Goal: Information Seeking & Learning: Learn about a topic

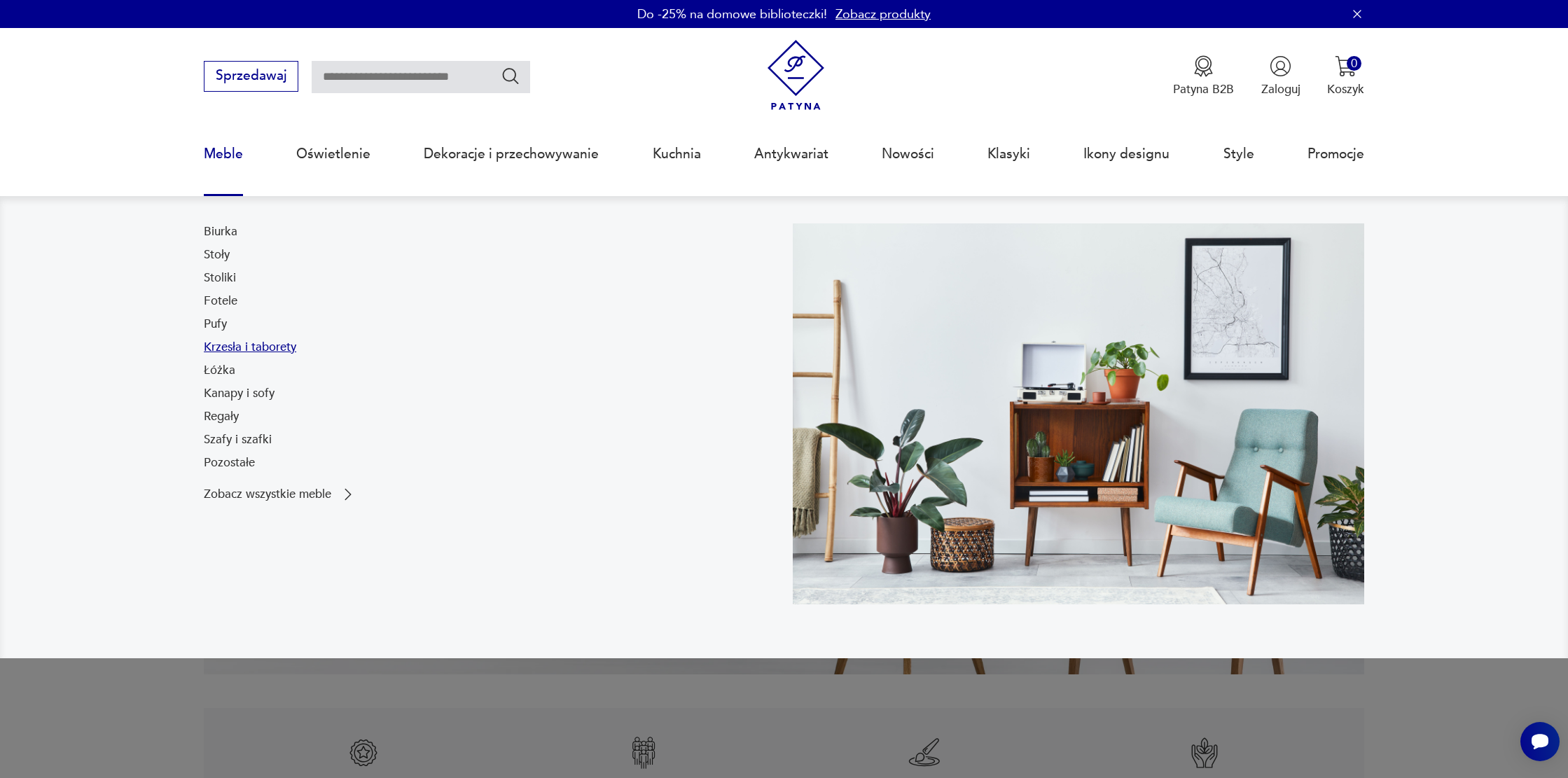
click at [221, 348] on link "Krzesła i taborety" at bounding box center [249, 347] width 92 height 17
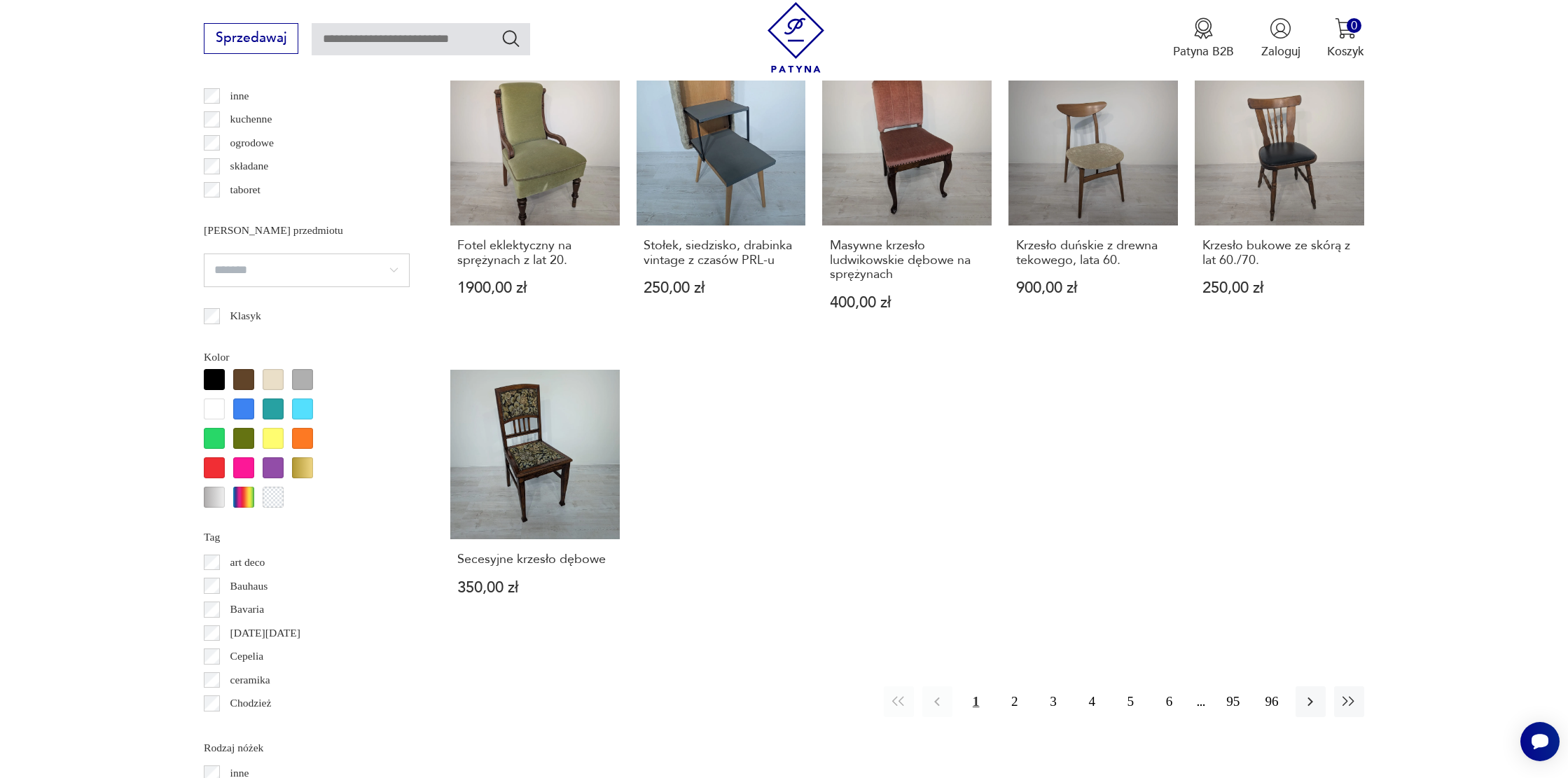
scroll to position [1308, 0]
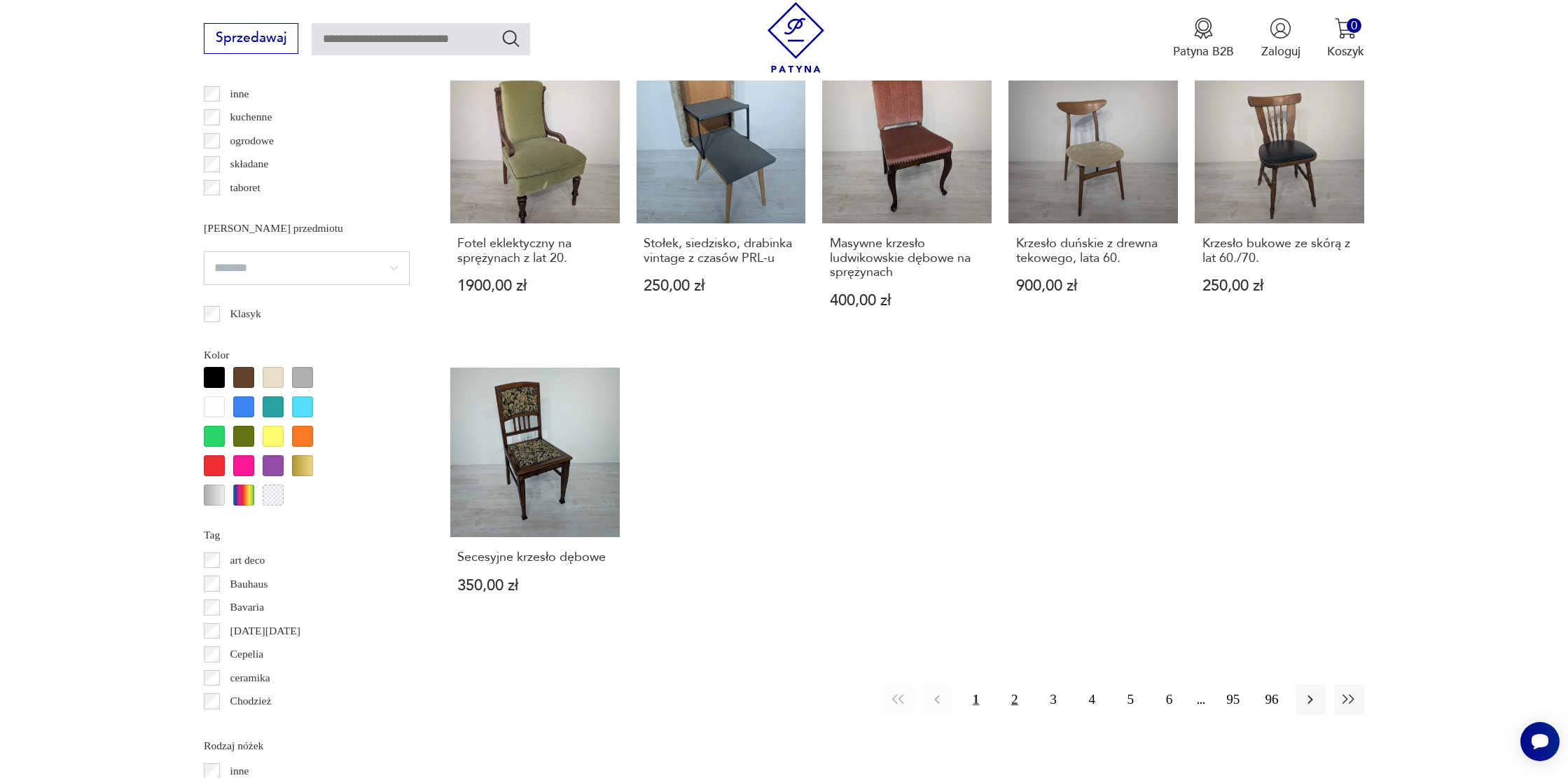
click at [1012, 684] on button "2" at bounding box center [1014, 699] width 30 height 30
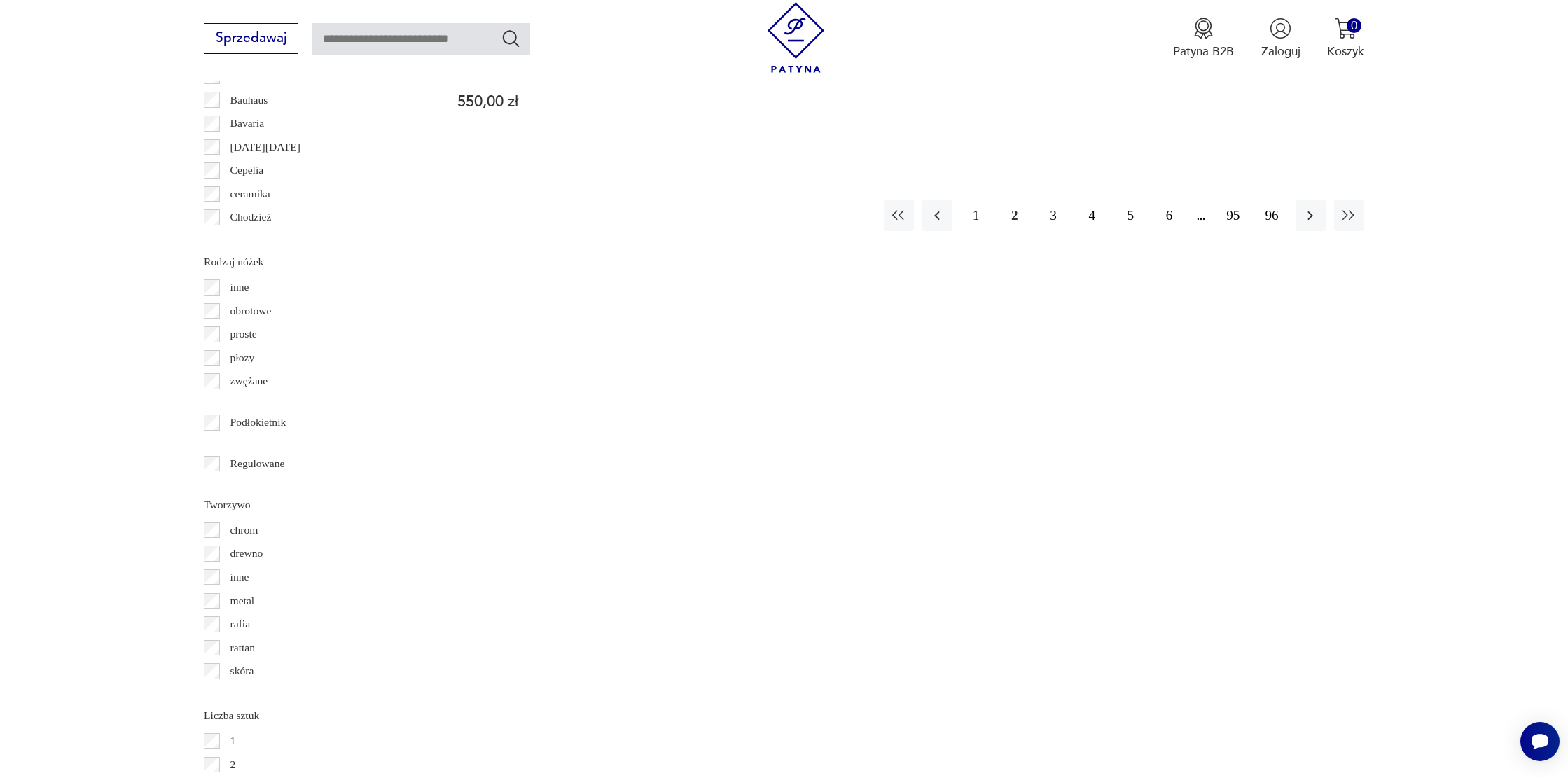
scroll to position [1790, 0]
click at [1059, 202] on button "3" at bounding box center [1053, 217] width 30 height 30
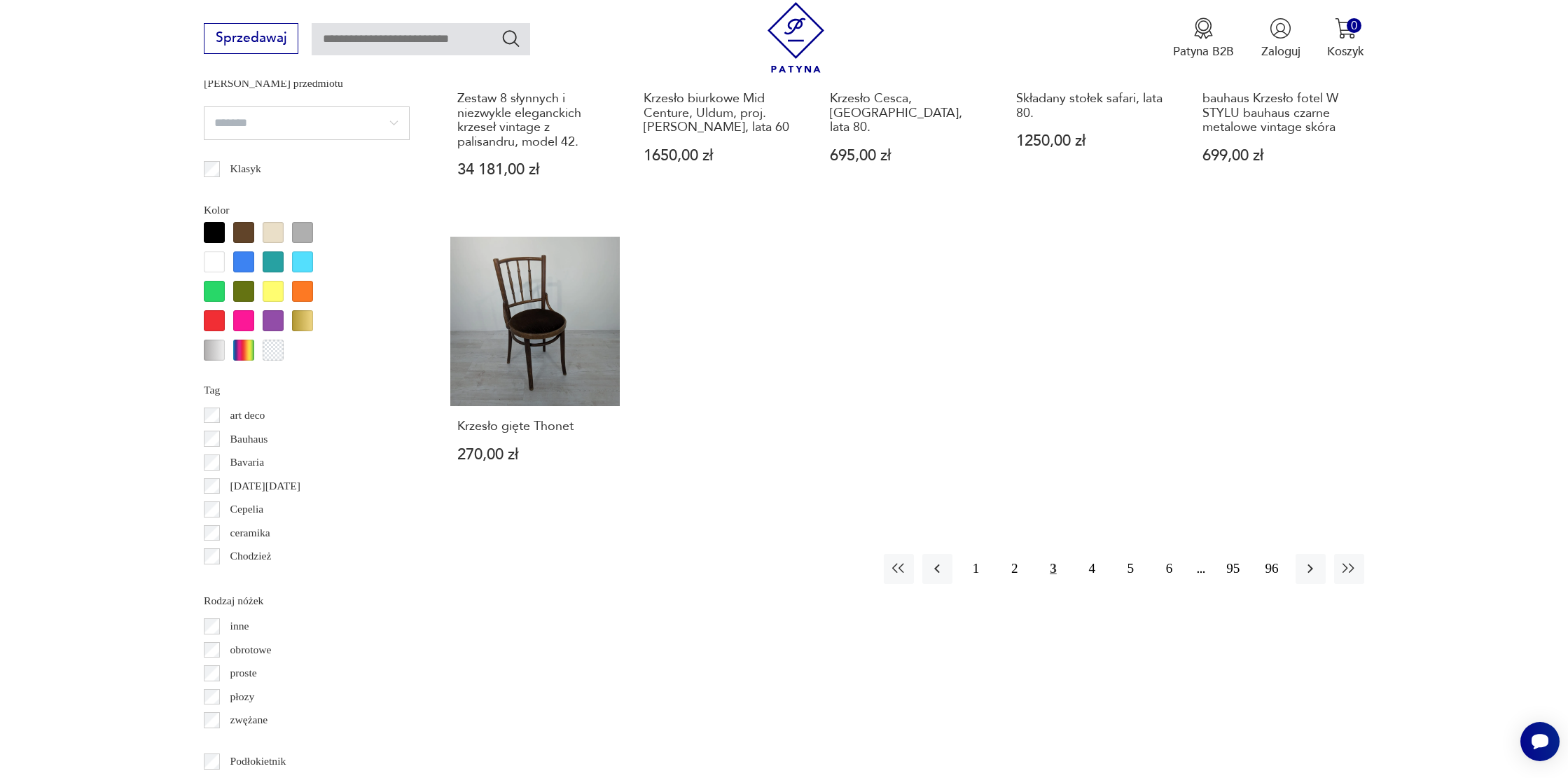
scroll to position [1566, 0]
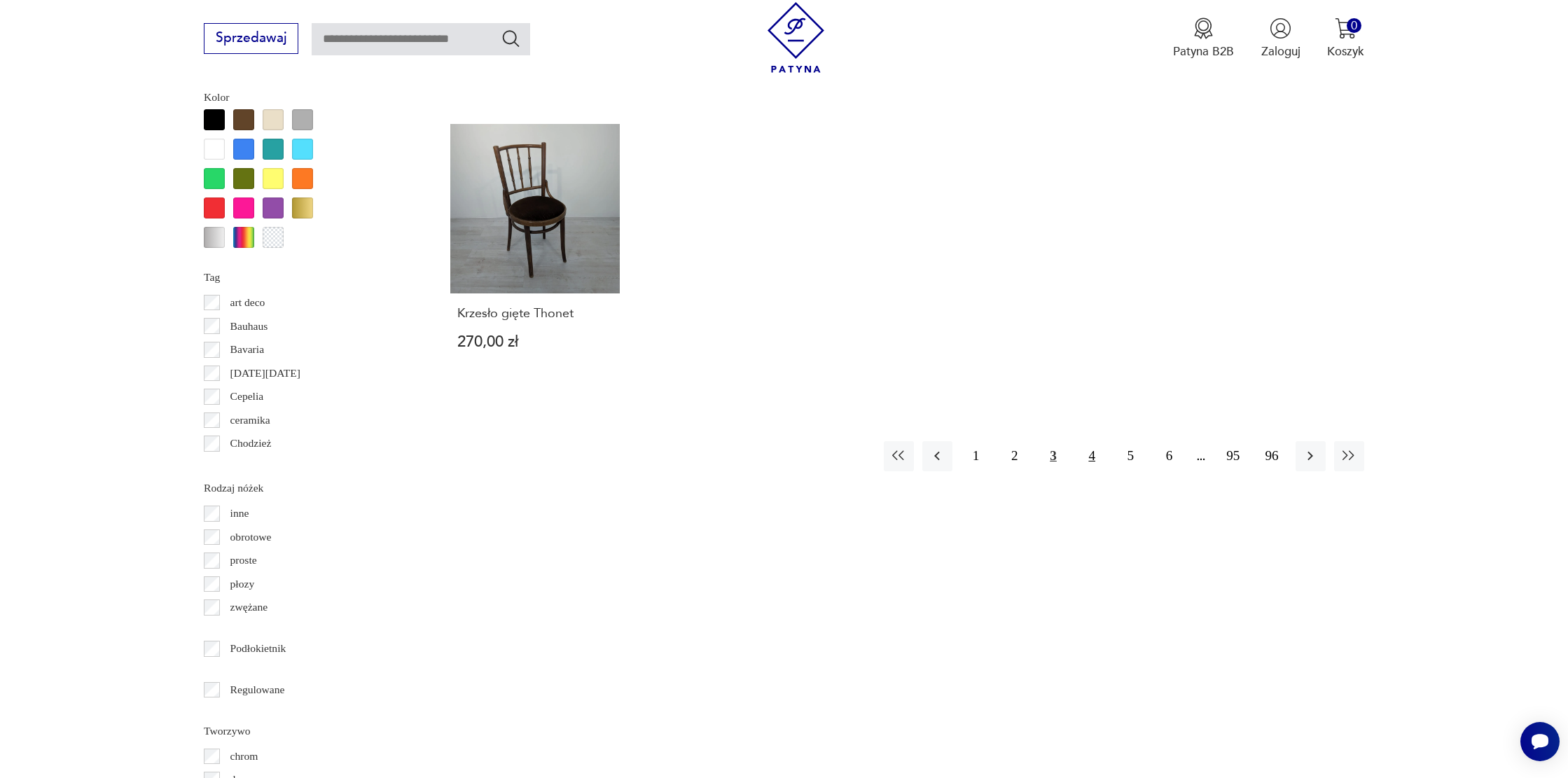
click at [1098, 441] on button "4" at bounding box center [1092, 456] width 30 height 30
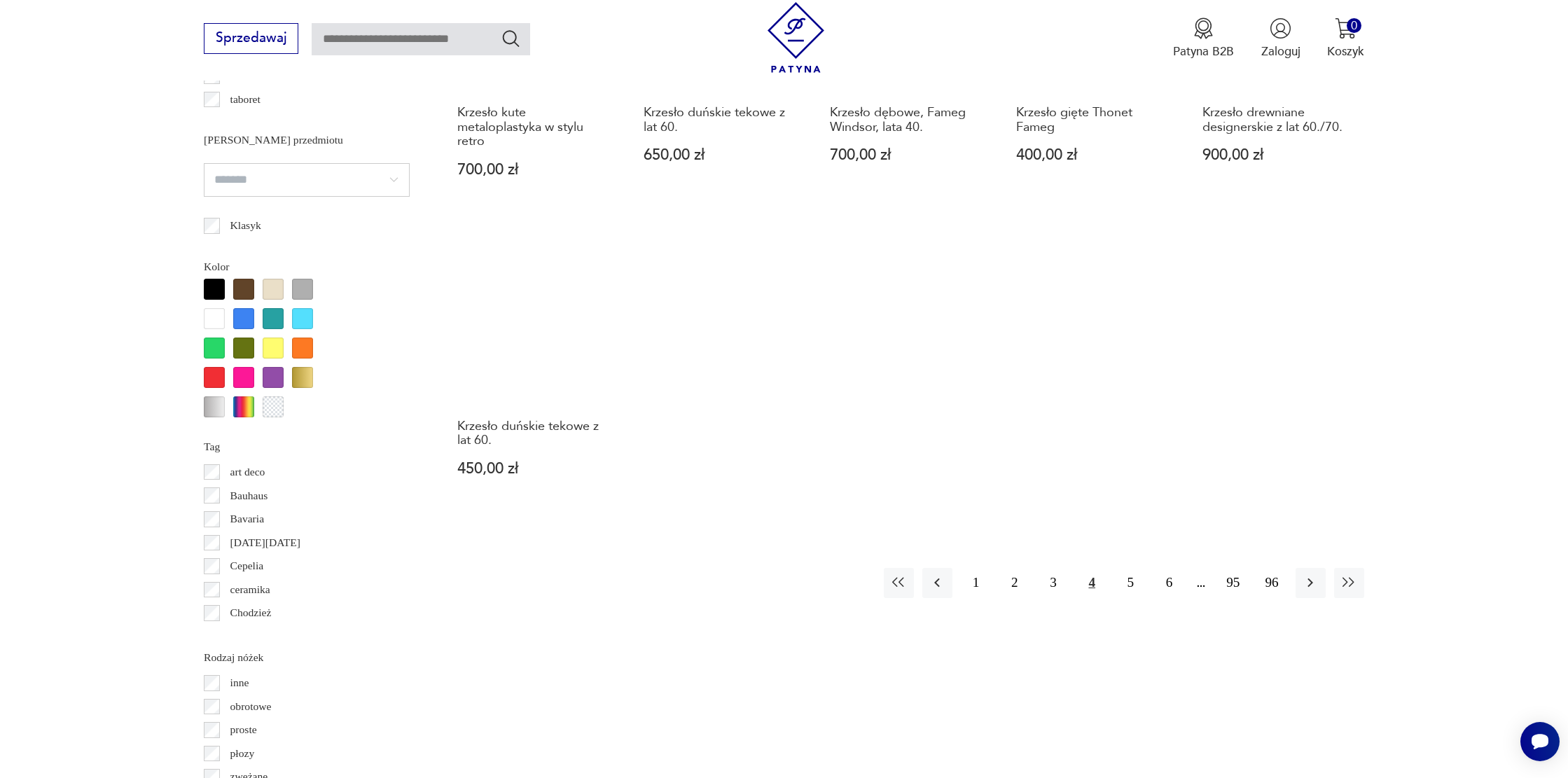
scroll to position [1398, 0]
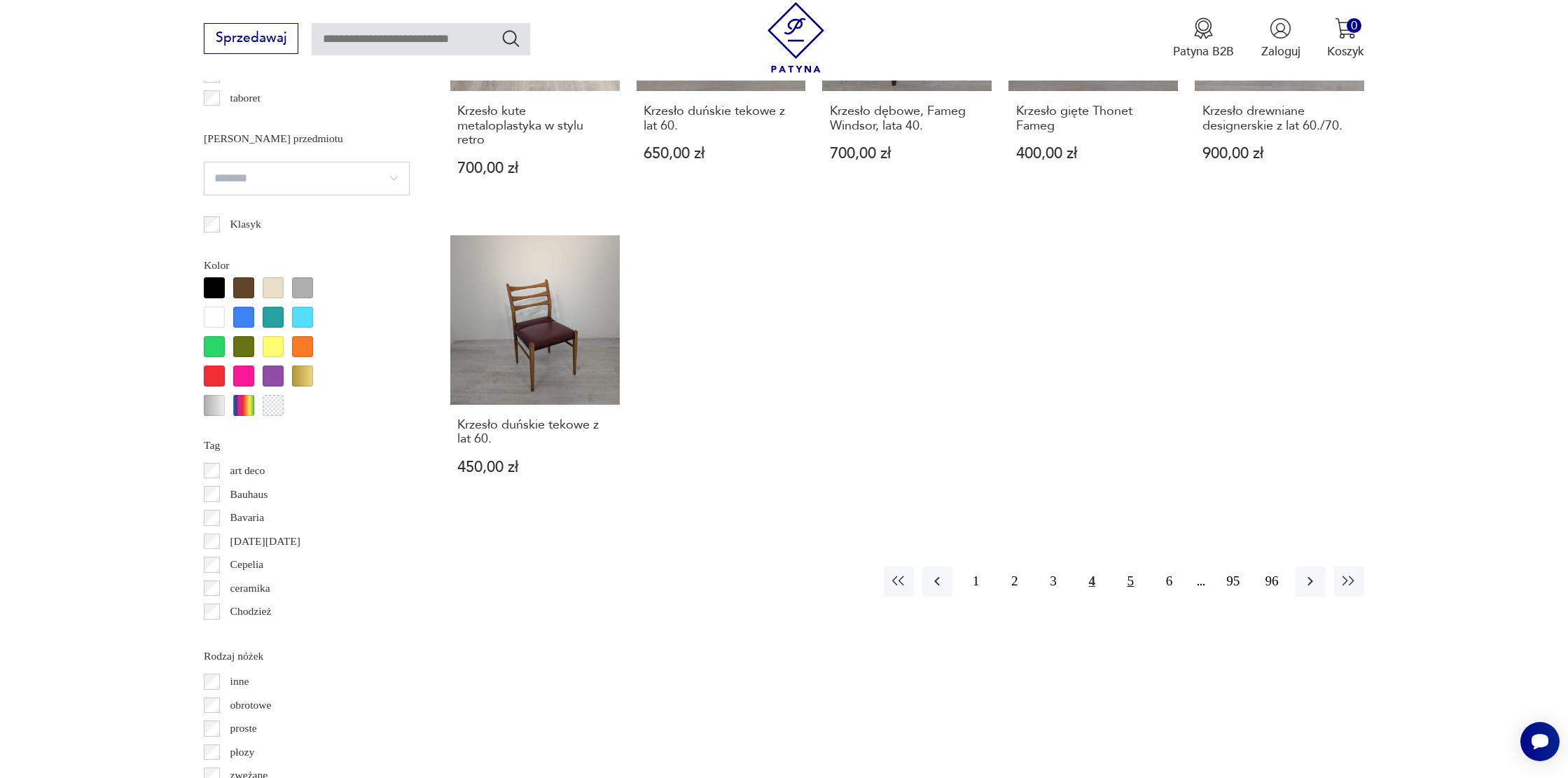
click at [1137, 569] on button "5" at bounding box center [1130, 581] width 30 height 30
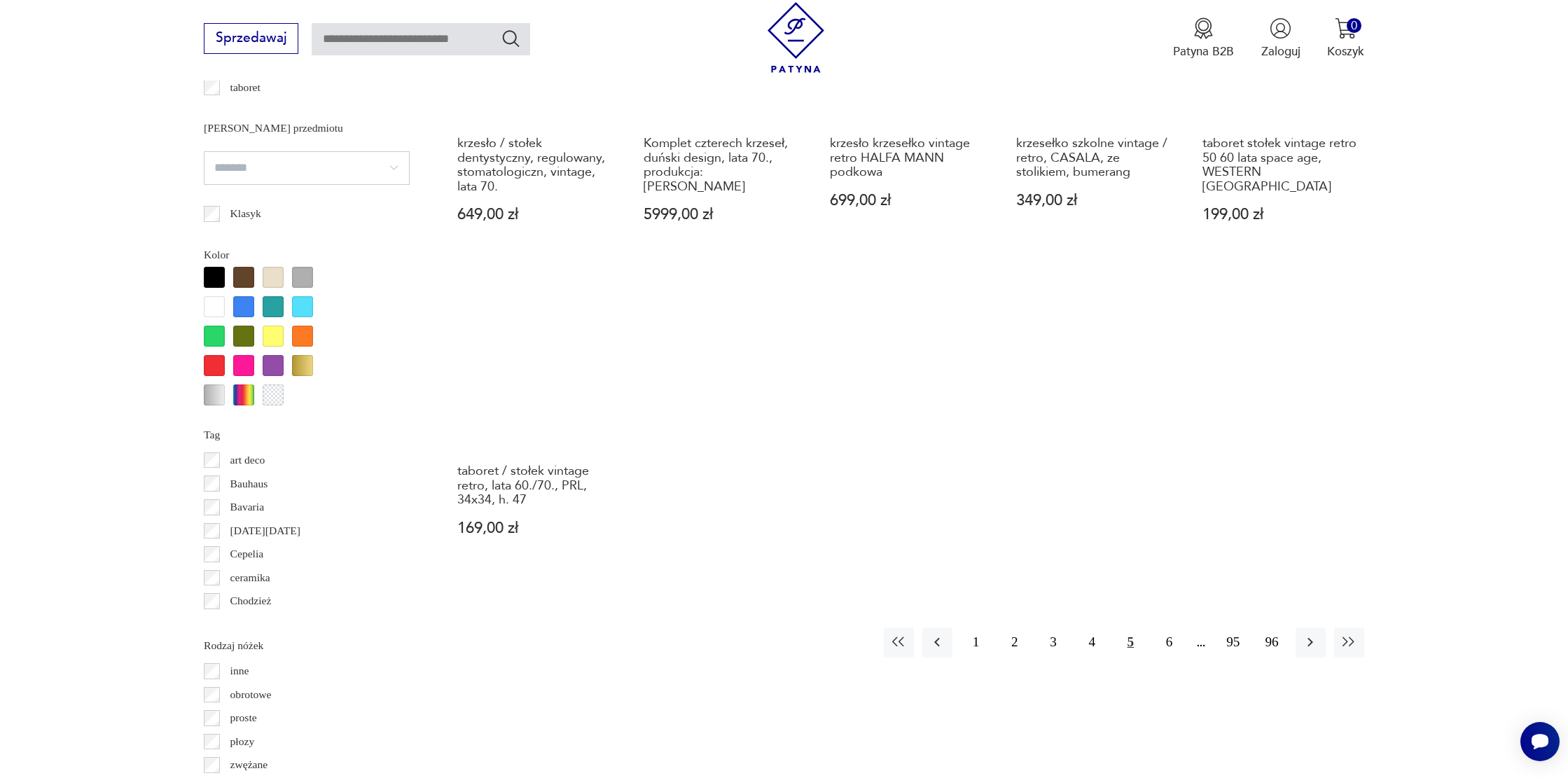
scroll to position [1410, 0]
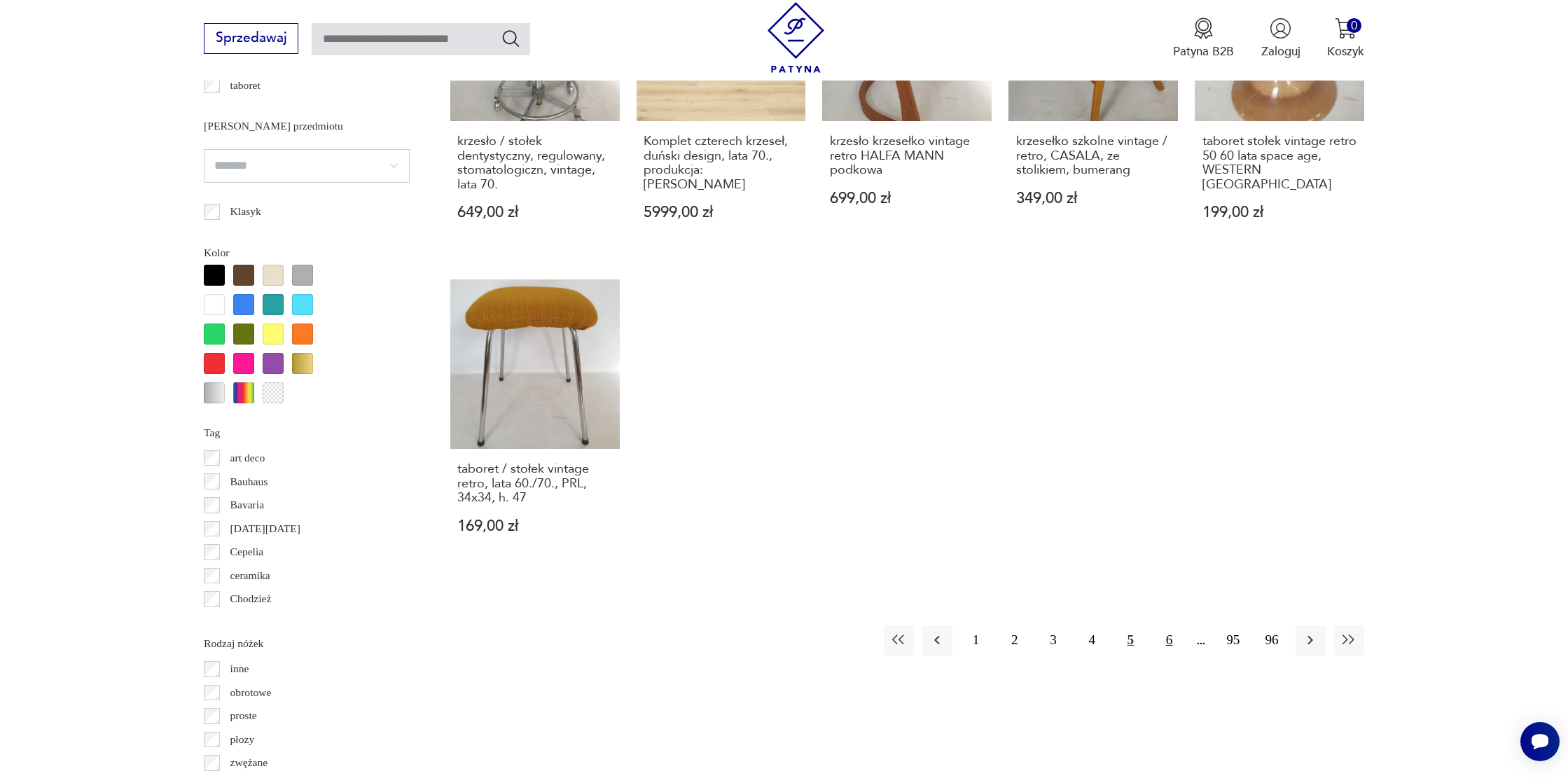
click at [1164, 625] on button "6" at bounding box center [1169, 640] width 30 height 30
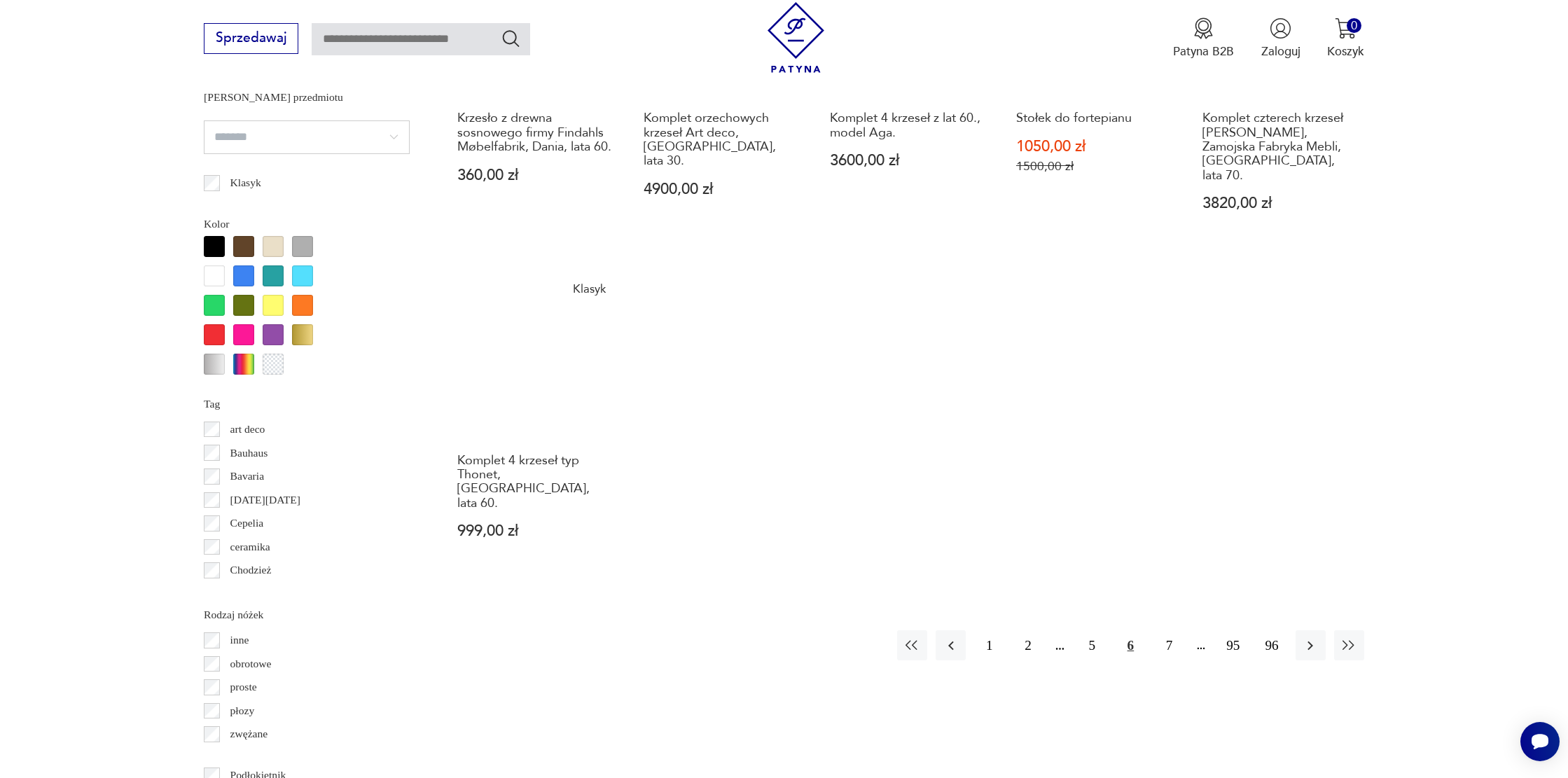
scroll to position [1441, 0]
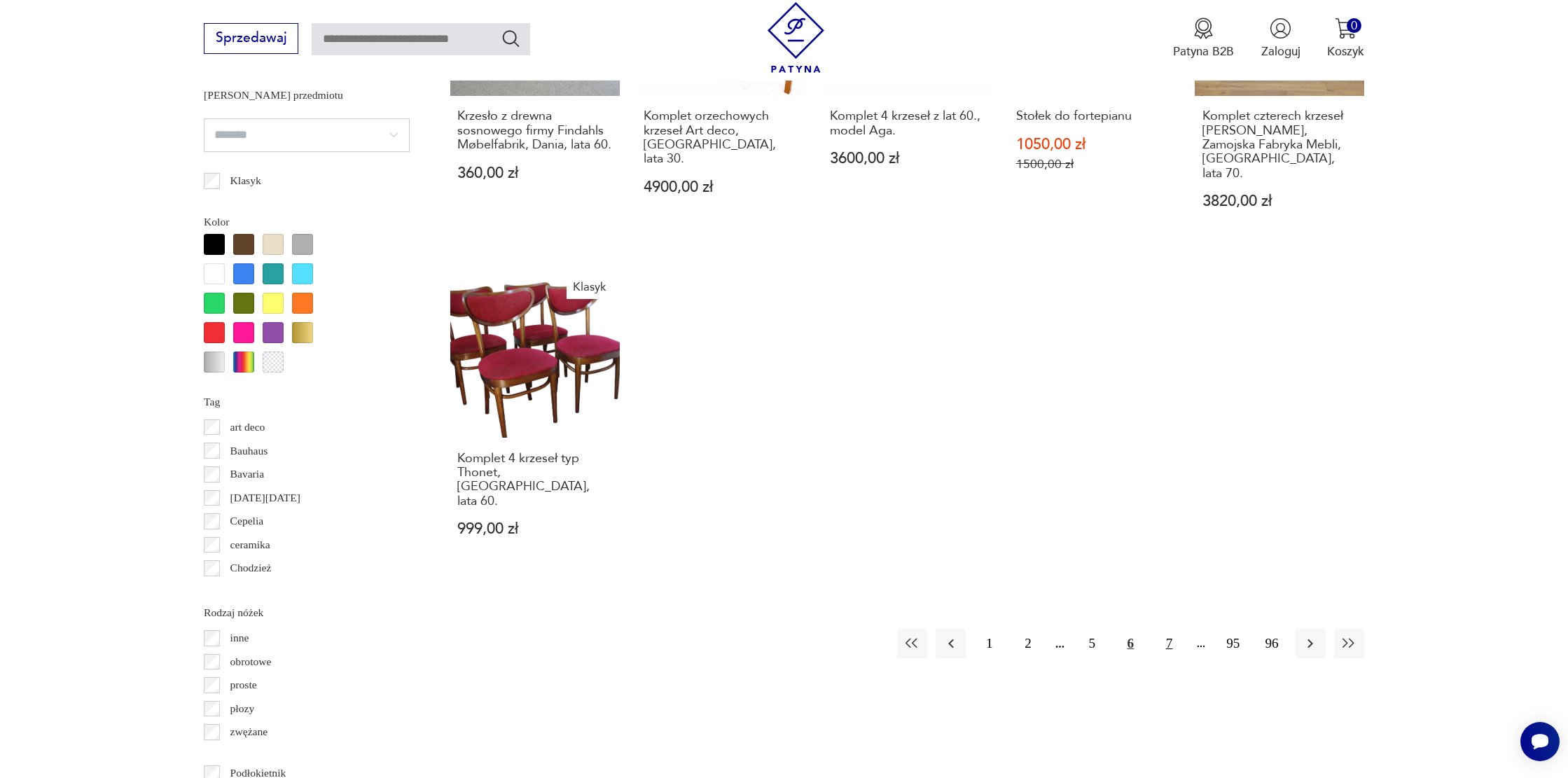
click at [1164, 628] on button "7" at bounding box center [1169, 643] width 30 height 30
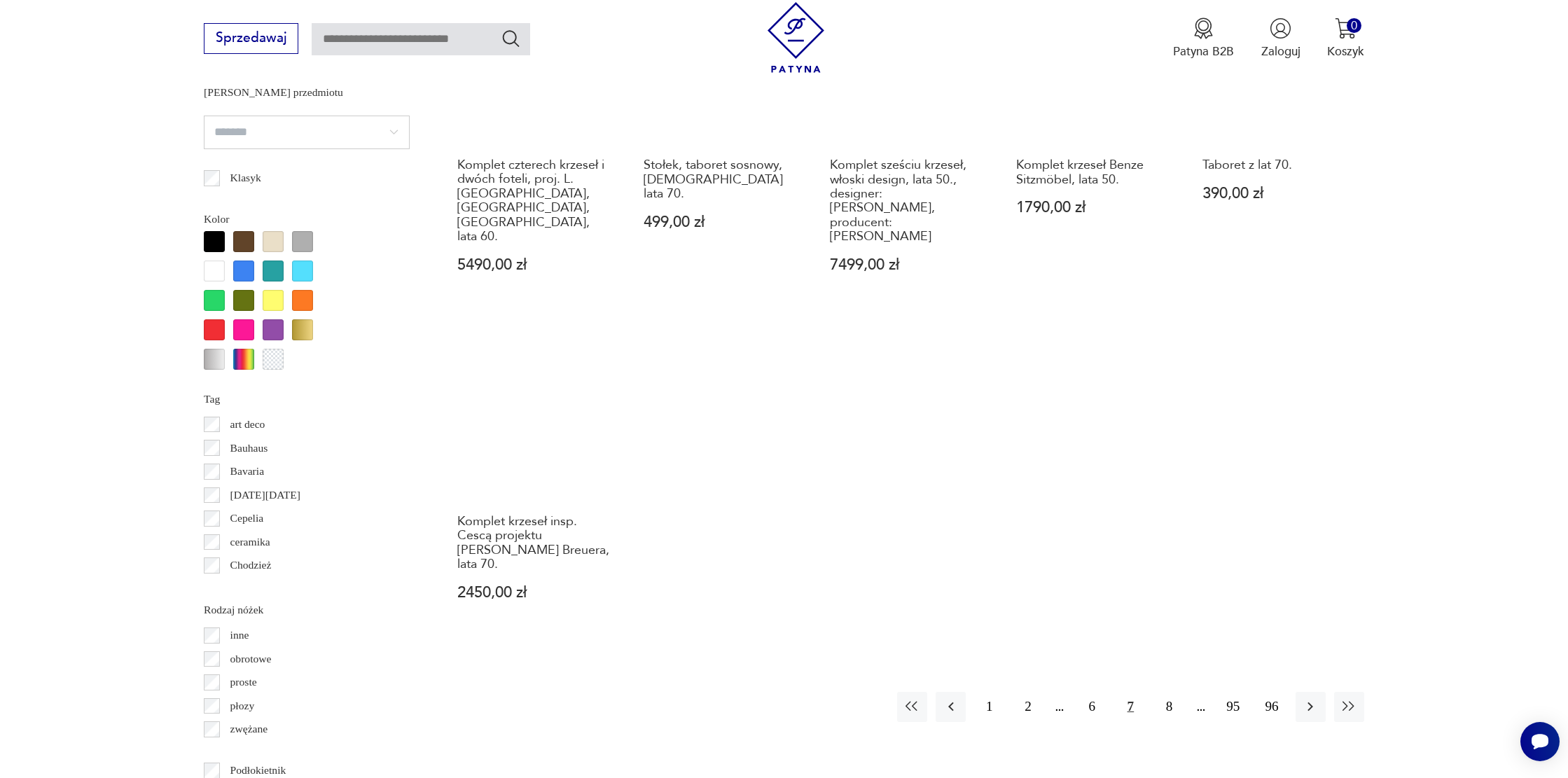
scroll to position [1446, 0]
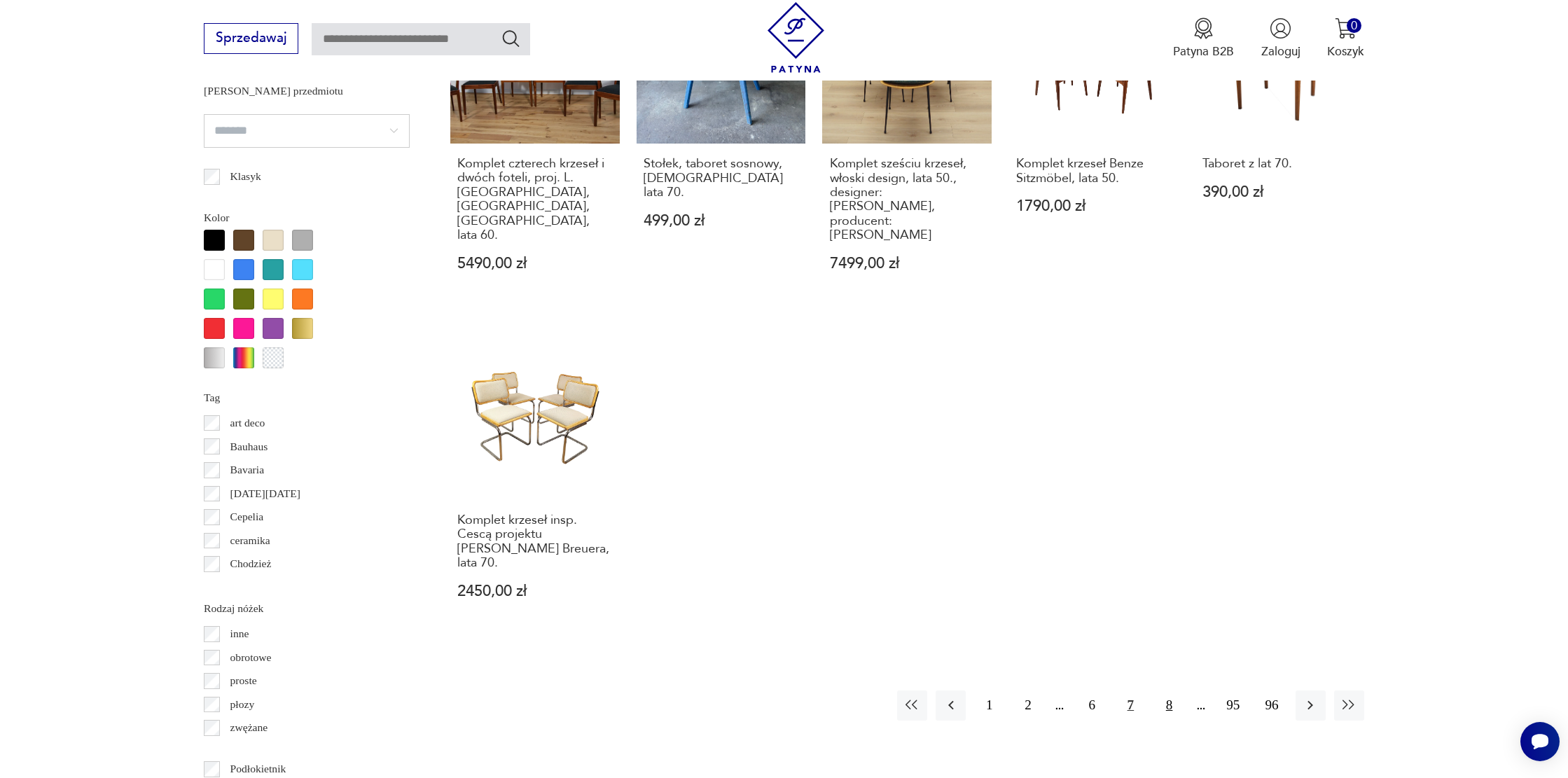
click at [1162, 690] on button "8" at bounding box center [1169, 705] width 30 height 30
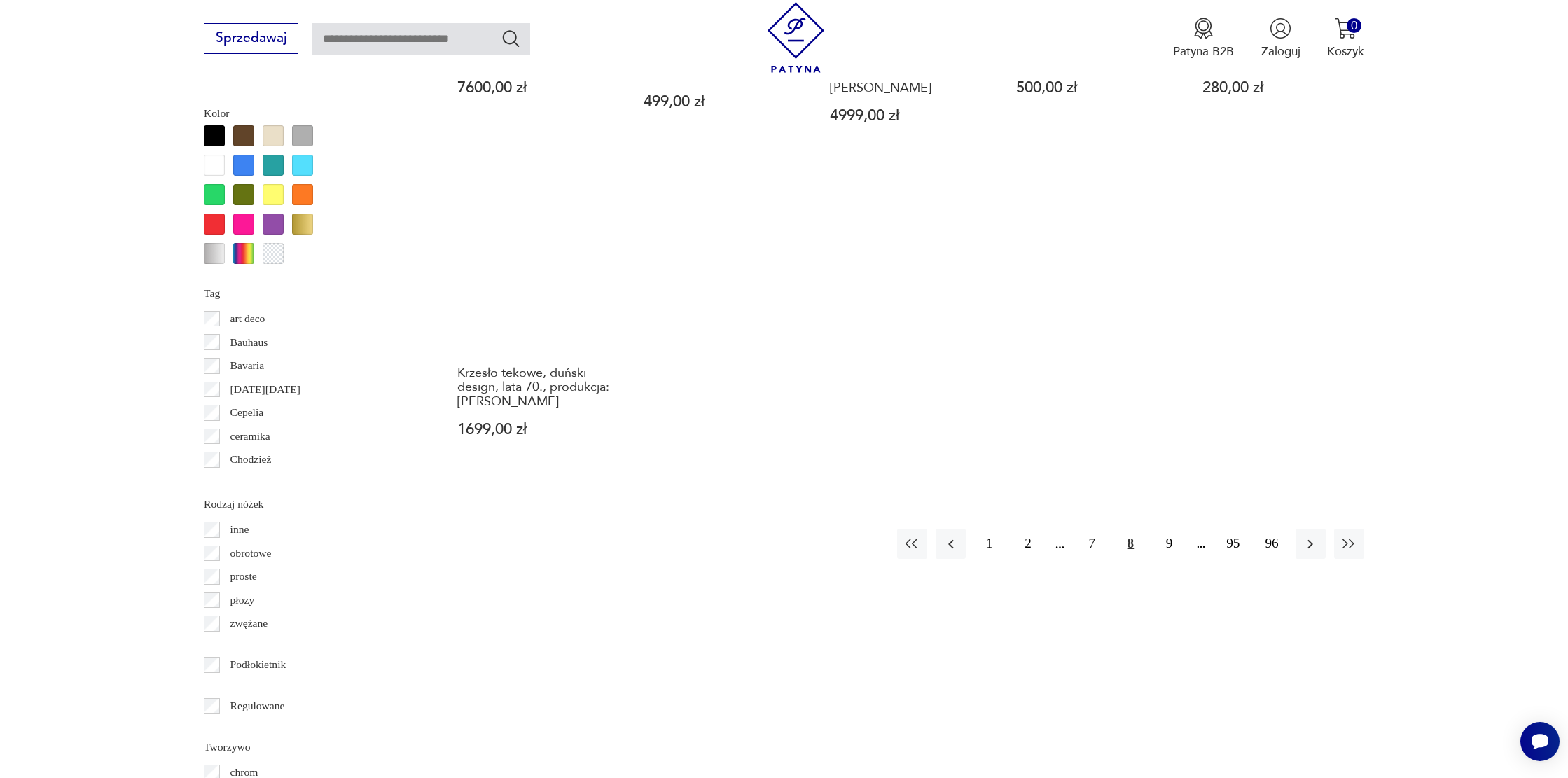
scroll to position [1549, 0]
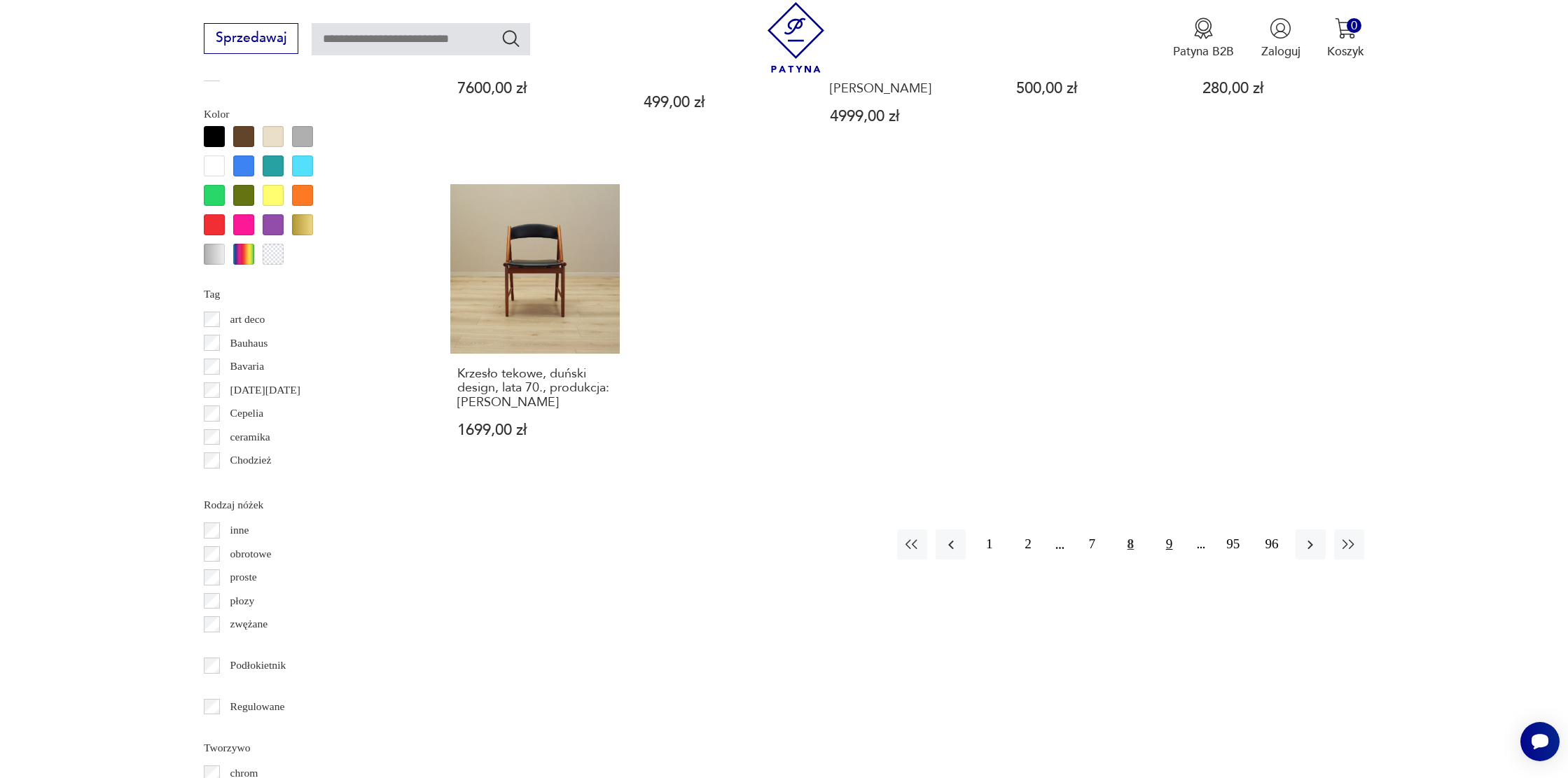
click at [1171, 529] on button "9" at bounding box center [1169, 544] width 30 height 30
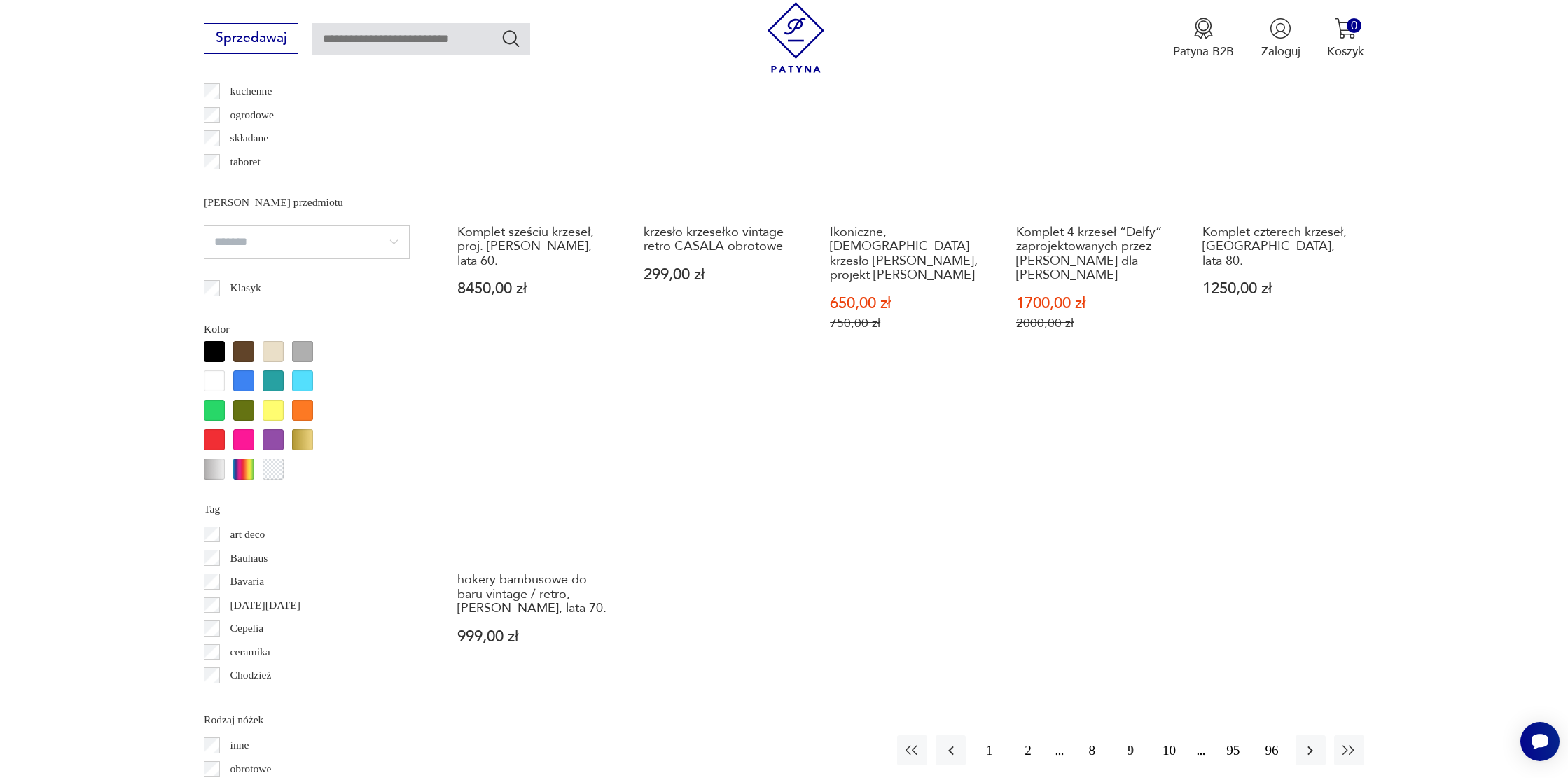
scroll to position [1335, 0]
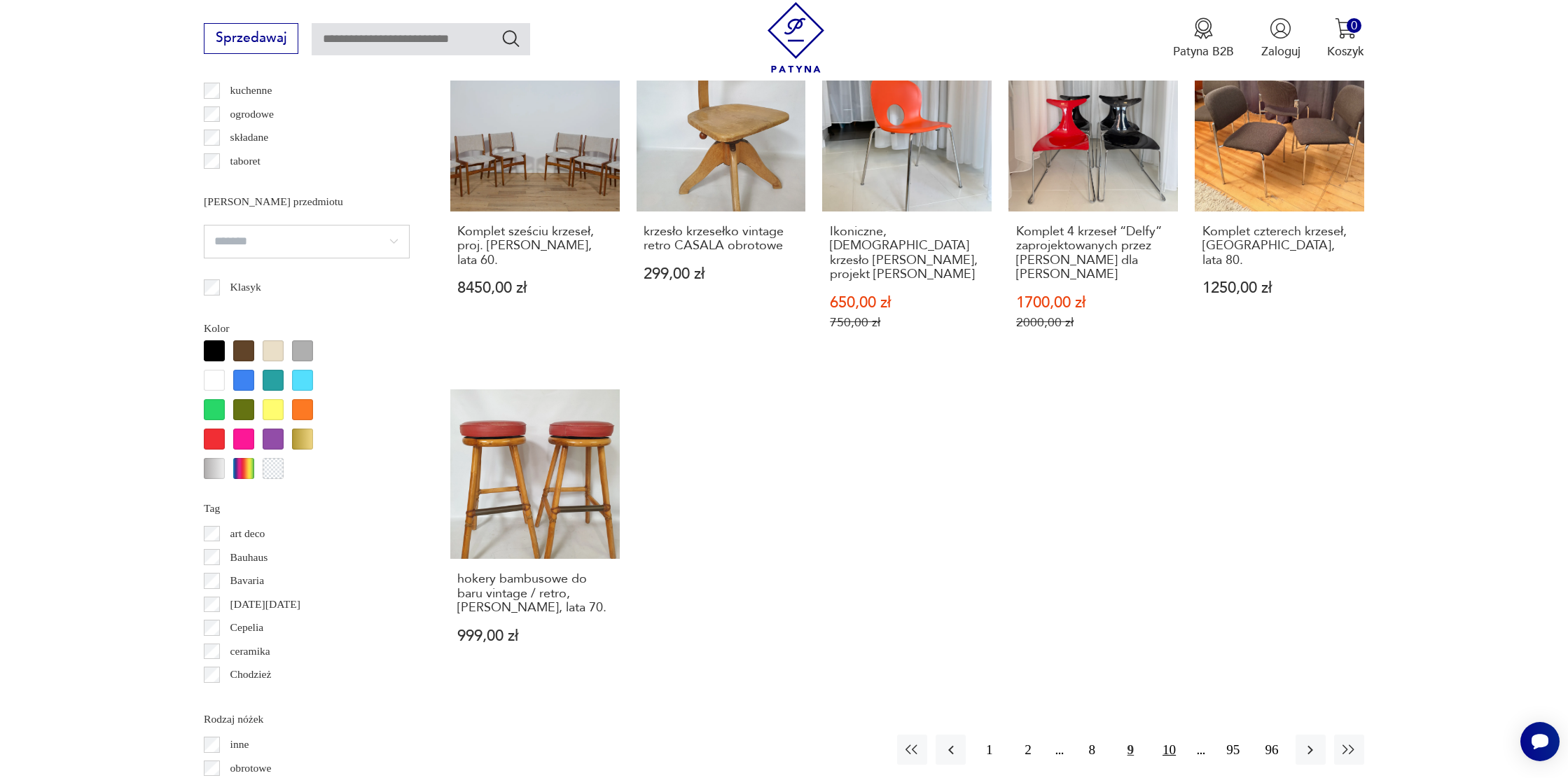
click at [1174, 735] on button "10" at bounding box center [1169, 749] width 30 height 30
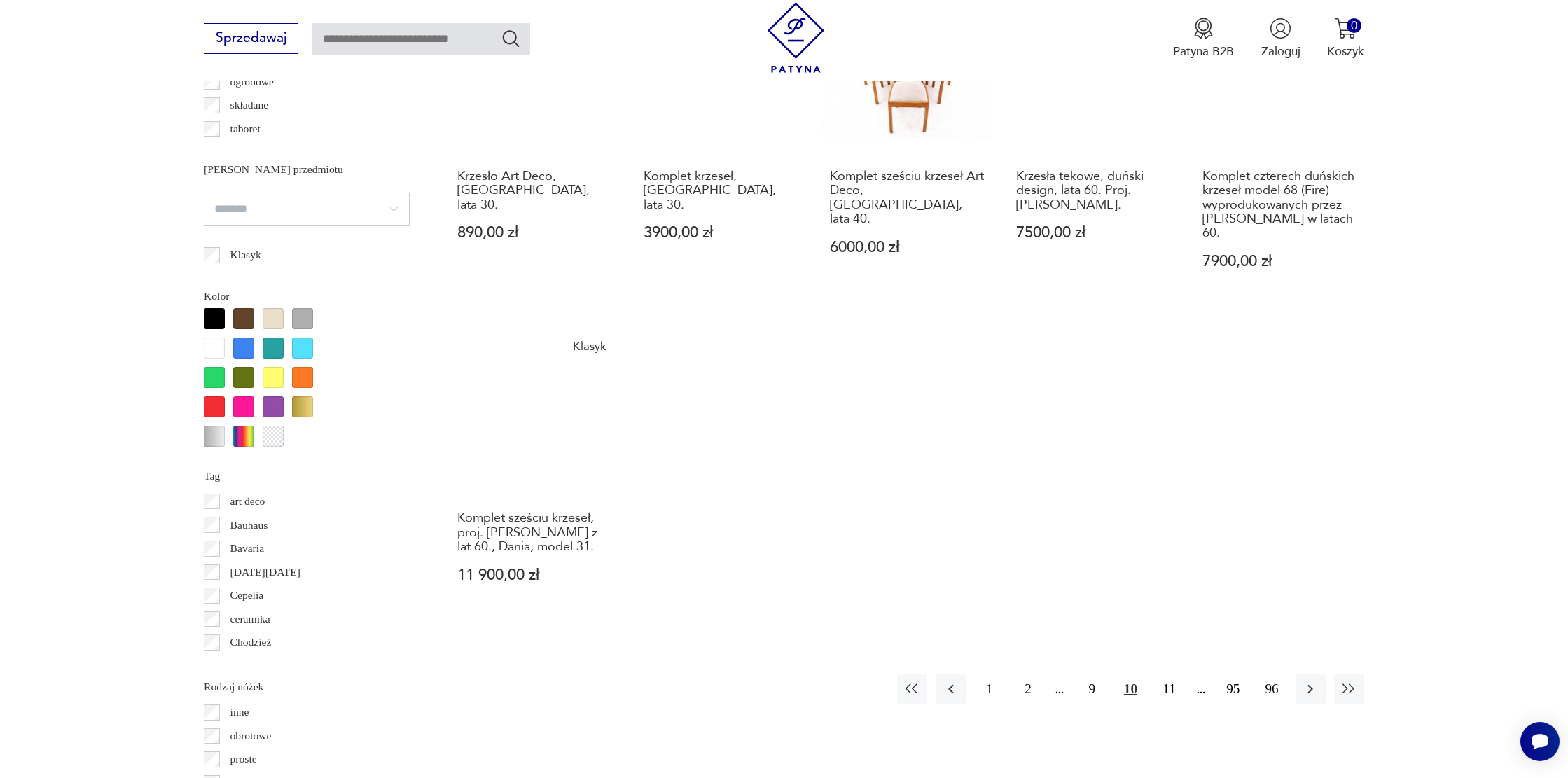
scroll to position [1368, 0]
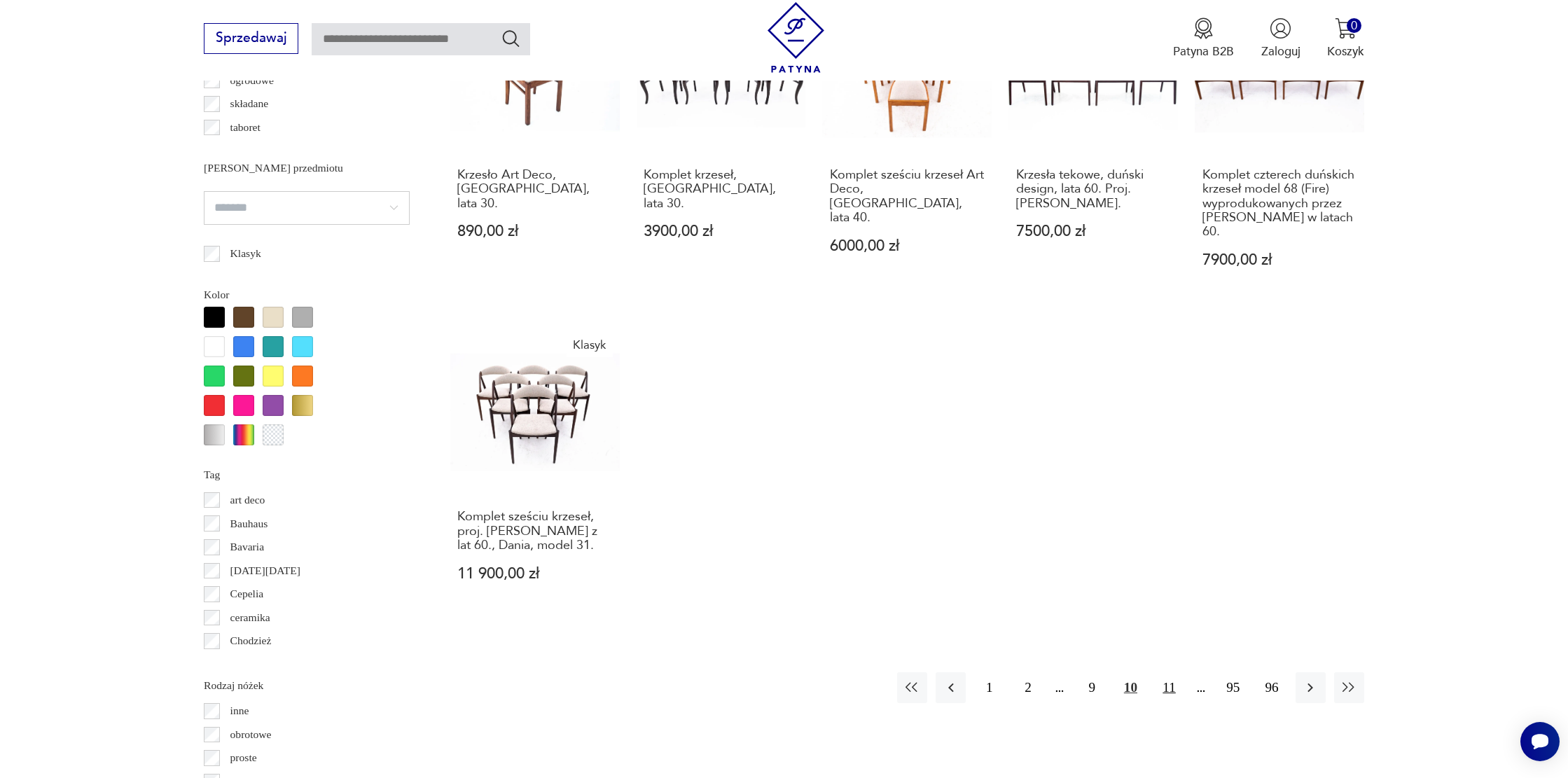
click at [1162, 681] on button "11" at bounding box center [1169, 687] width 30 height 30
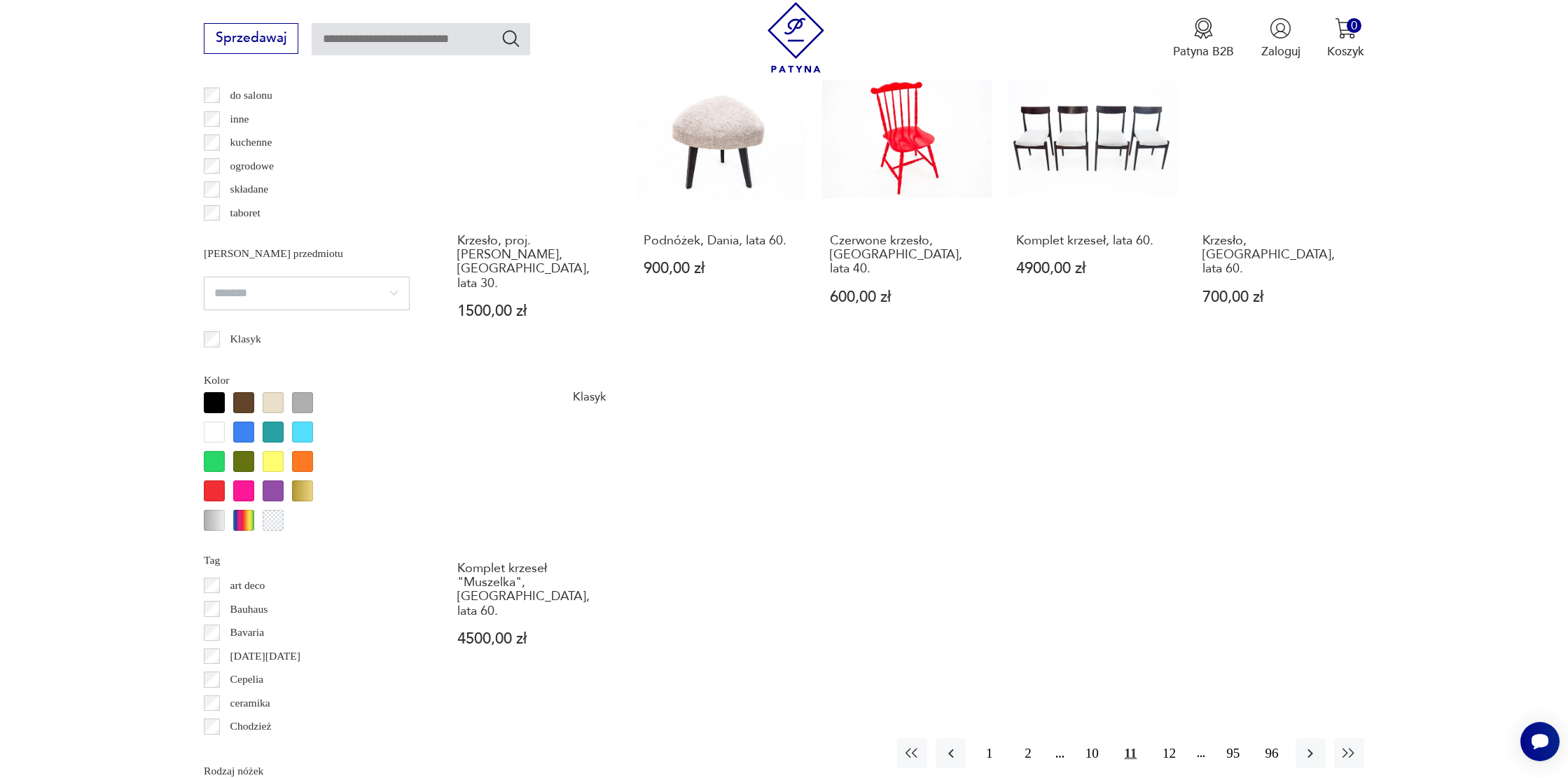
scroll to position [1286, 0]
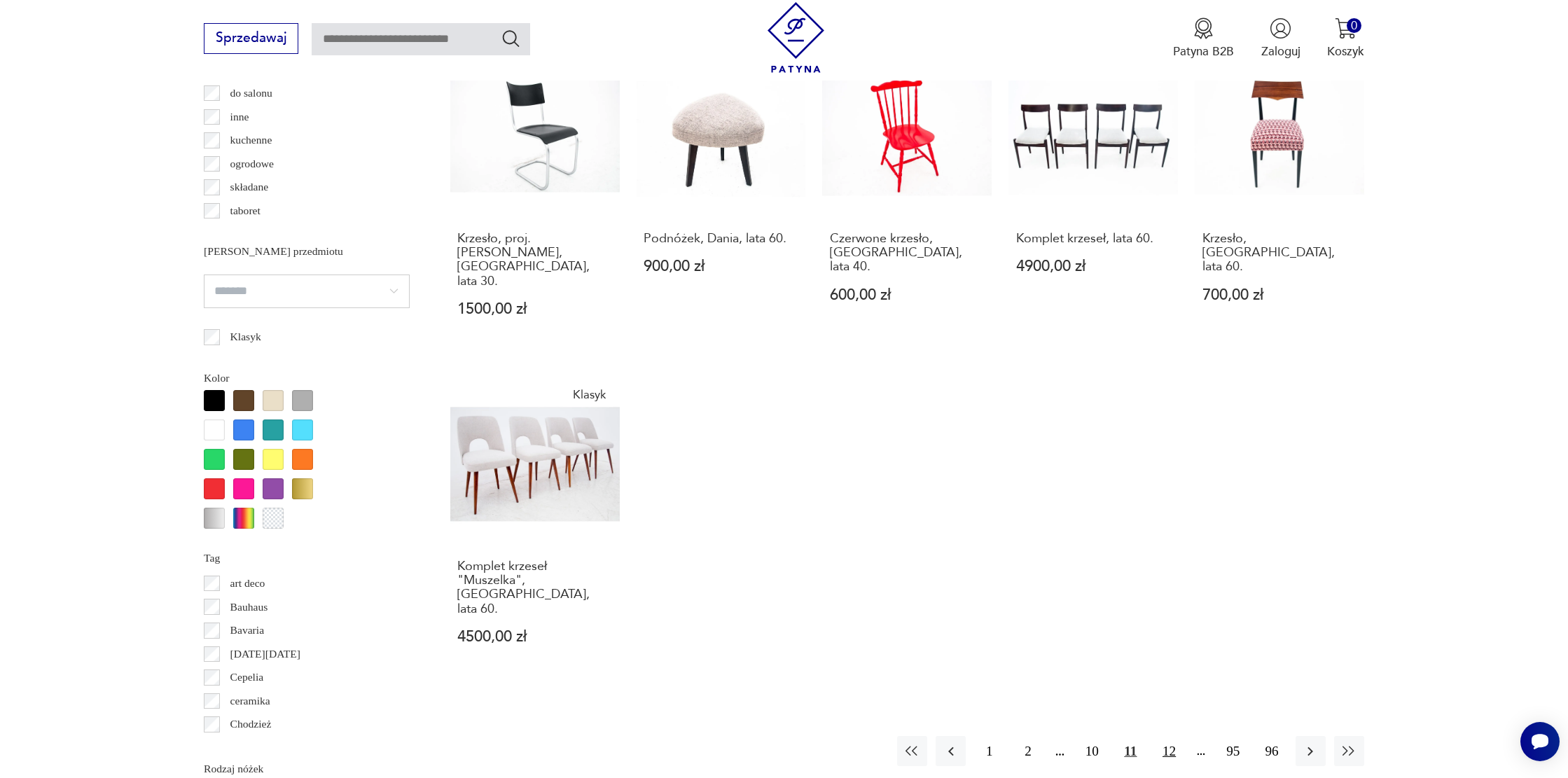
click at [1176, 736] on button "12" at bounding box center [1169, 751] width 30 height 30
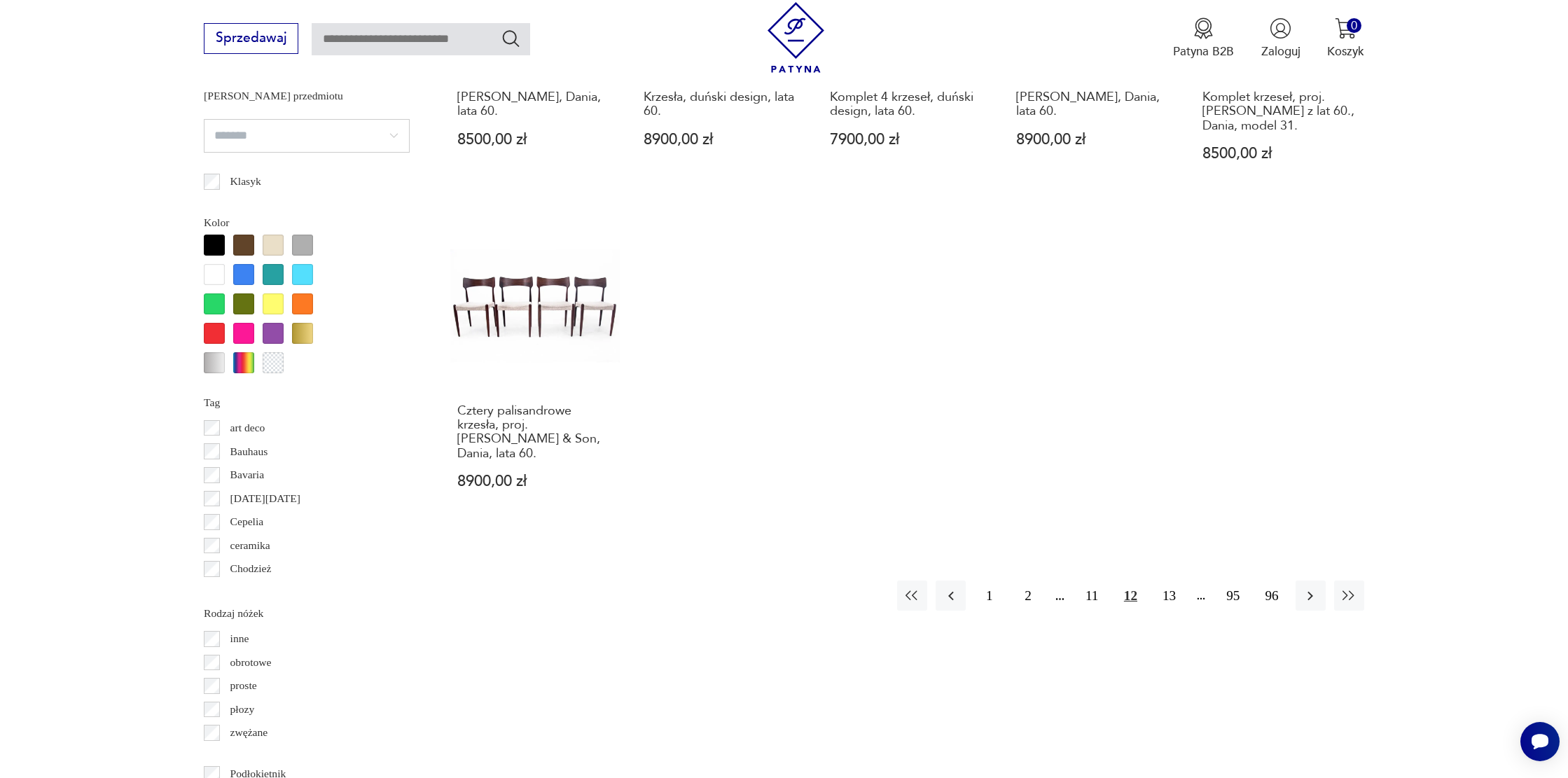
scroll to position [1444, 0]
click at [1173, 577] on button "13" at bounding box center [1169, 592] width 30 height 30
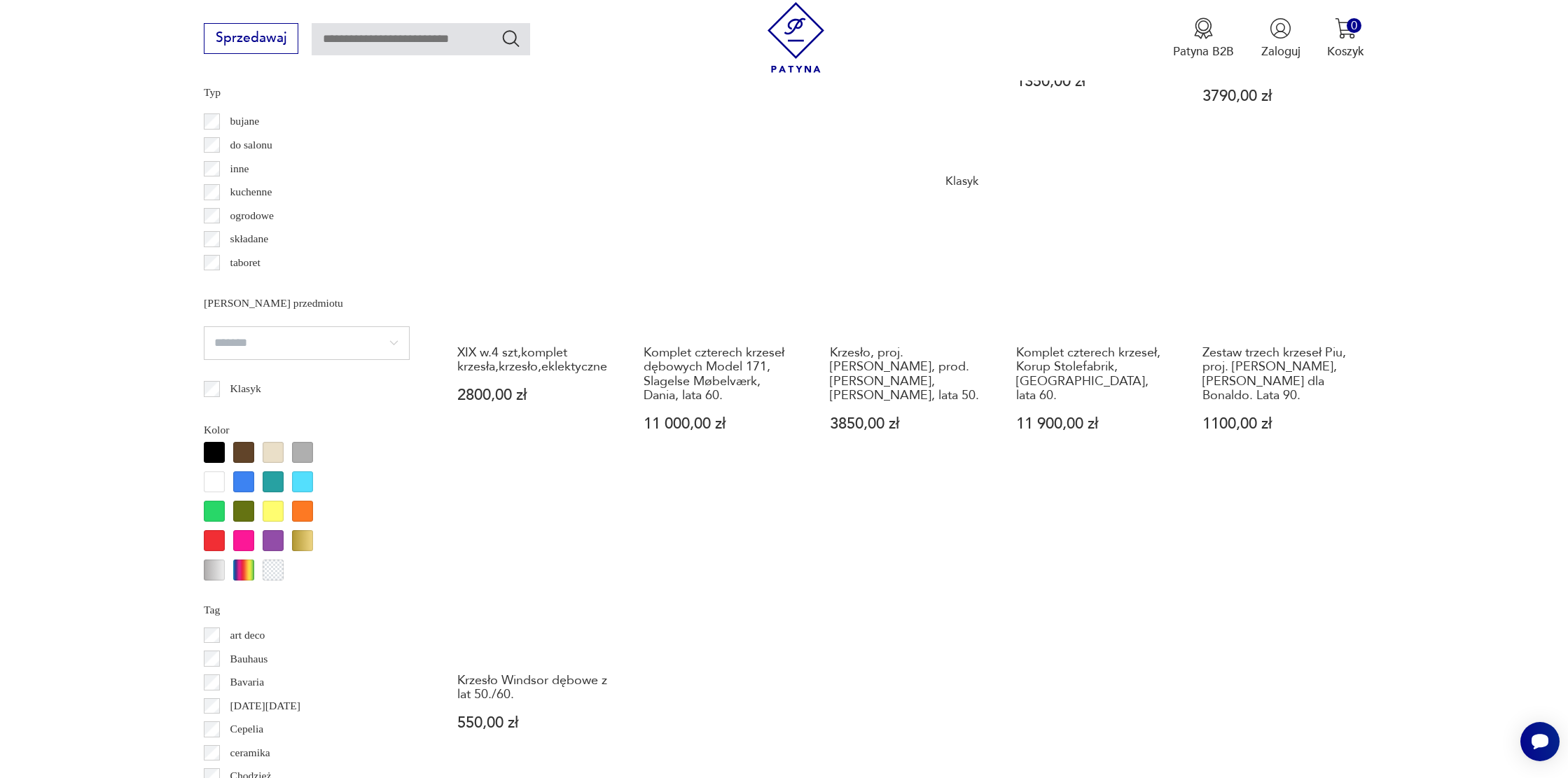
scroll to position [1244, 0]
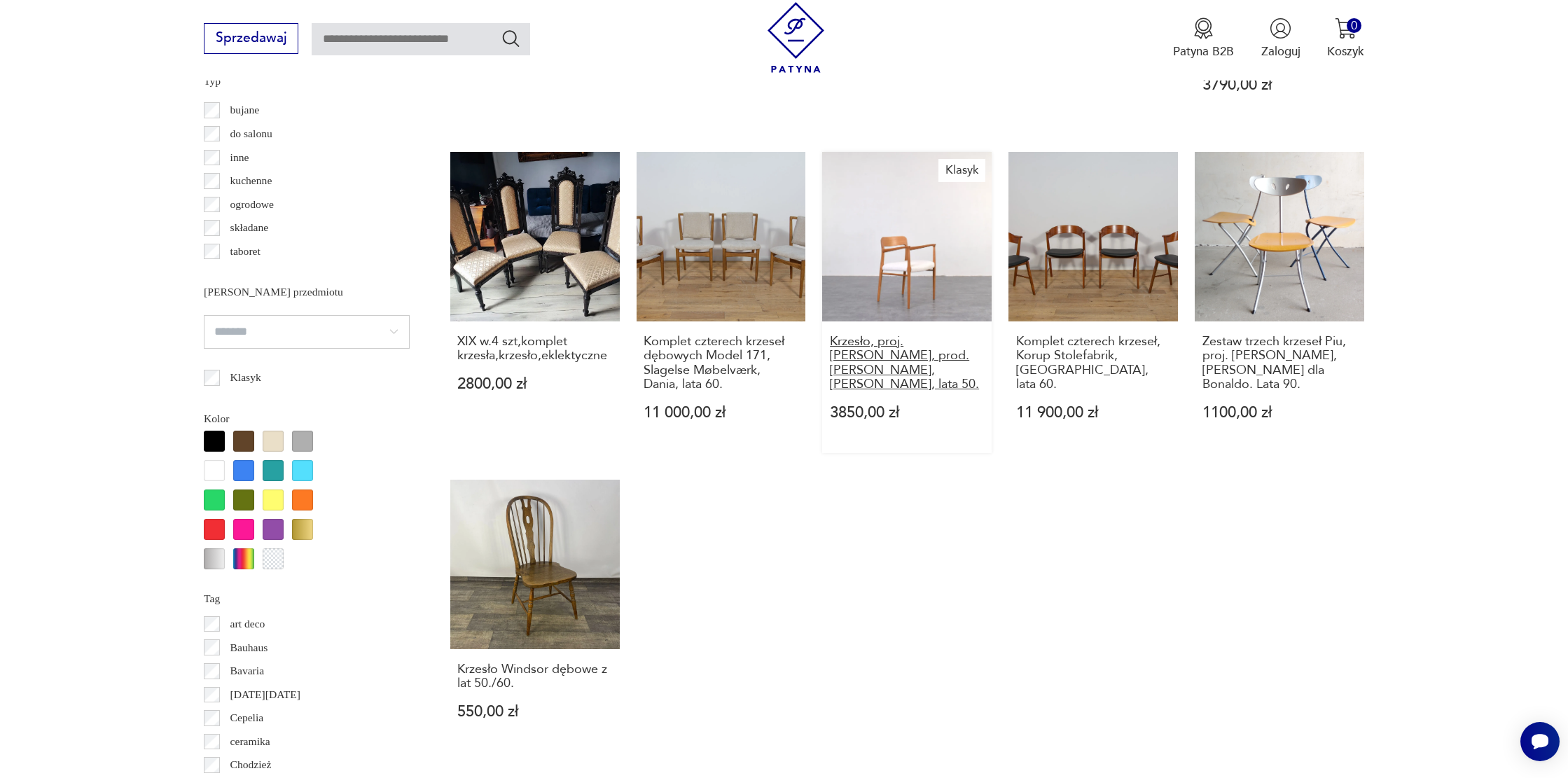
click at [846, 335] on h3 "Krzesło, proj. [PERSON_NAME], prod. [PERSON_NAME], [PERSON_NAME], lata 50." at bounding box center [906, 363] width 154 height 57
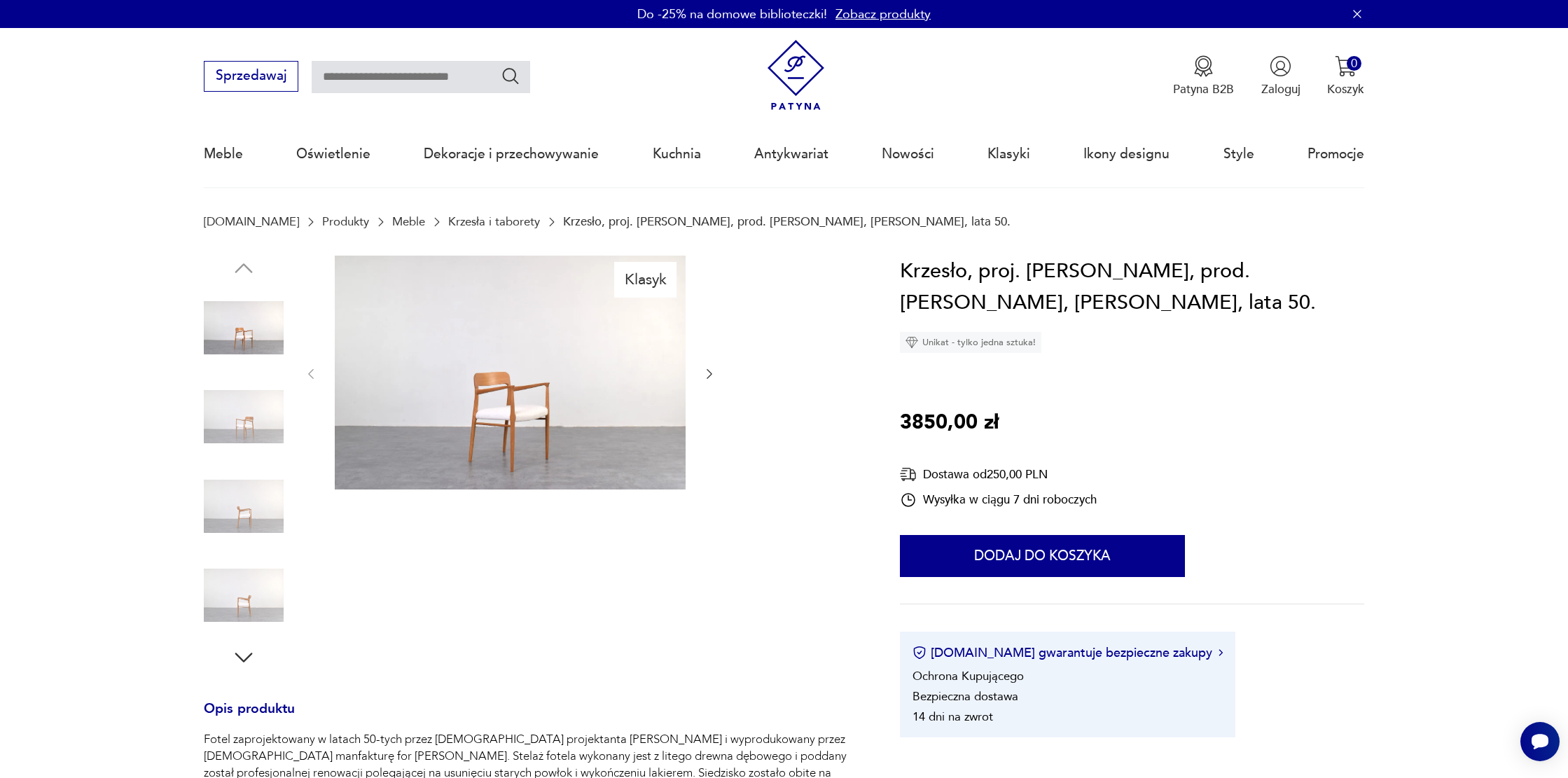
click at [467, 409] on img at bounding box center [510, 373] width 351 height 234
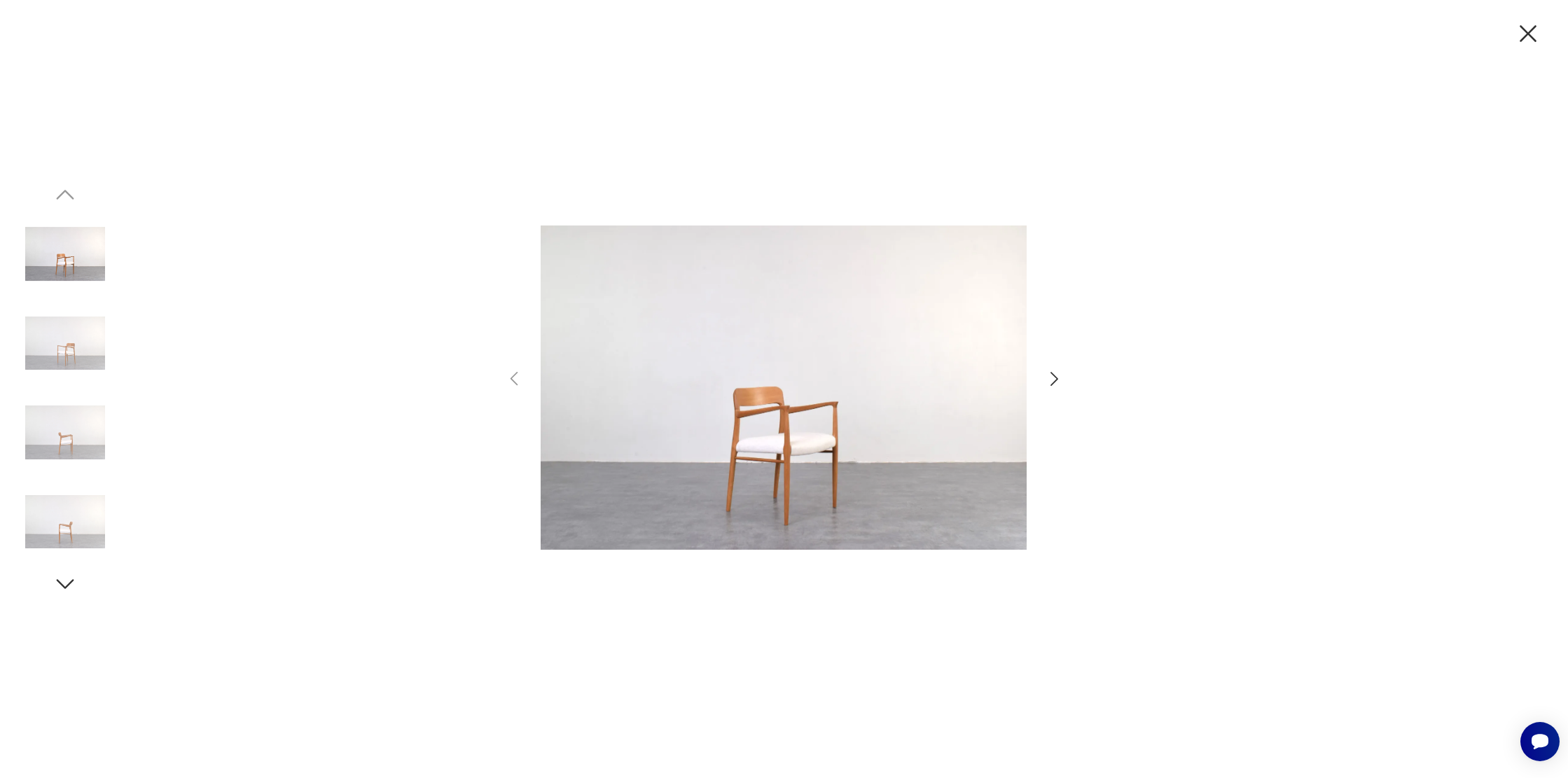
click at [1057, 373] on icon "button" at bounding box center [1054, 379] width 20 height 20
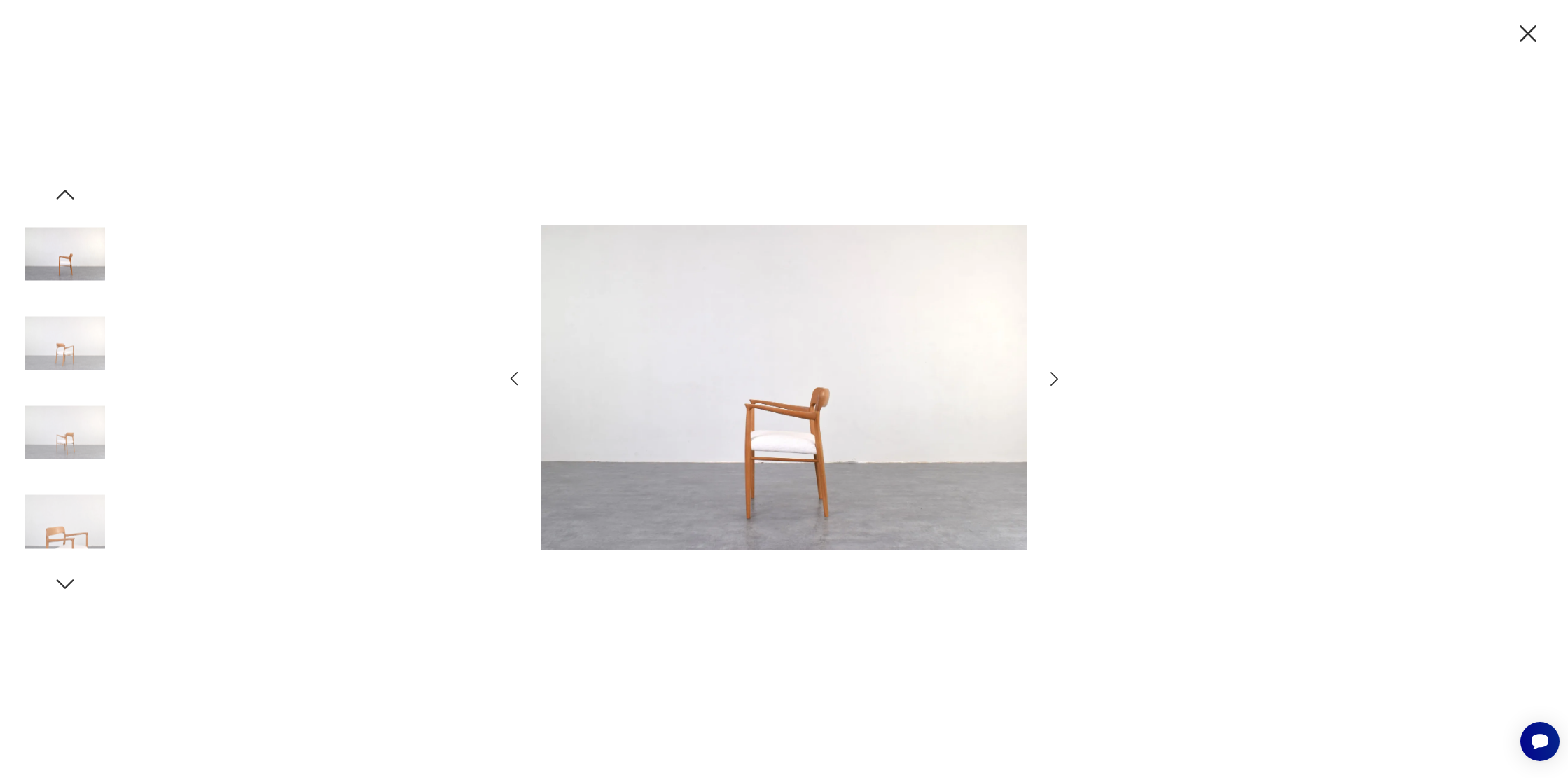
click at [1057, 373] on icon "button" at bounding box center [1054, 379] width 20 height 20
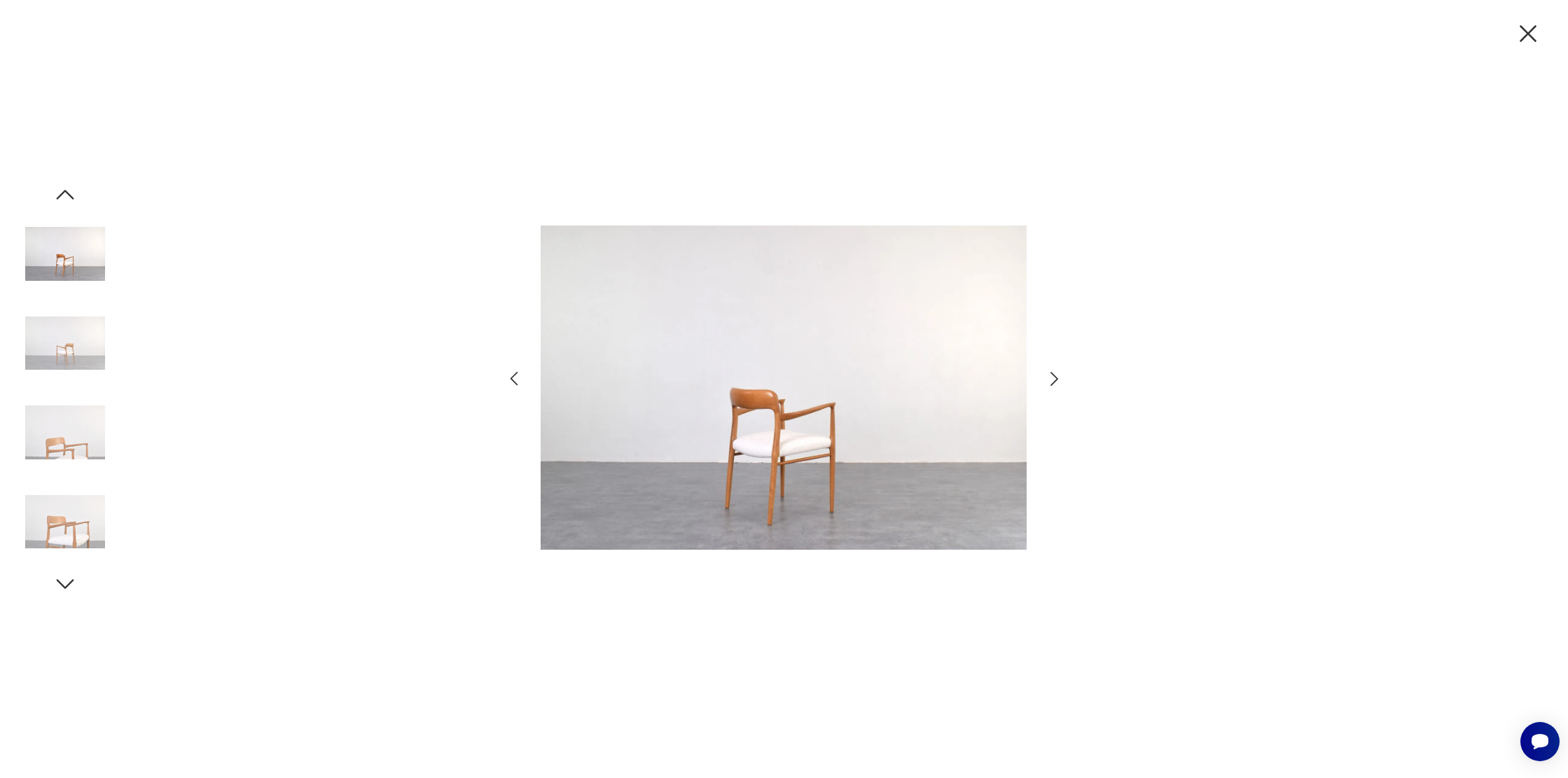
click at [1057, 373] on icon "button" at bounding box center [1054, 379] width 20 height 20
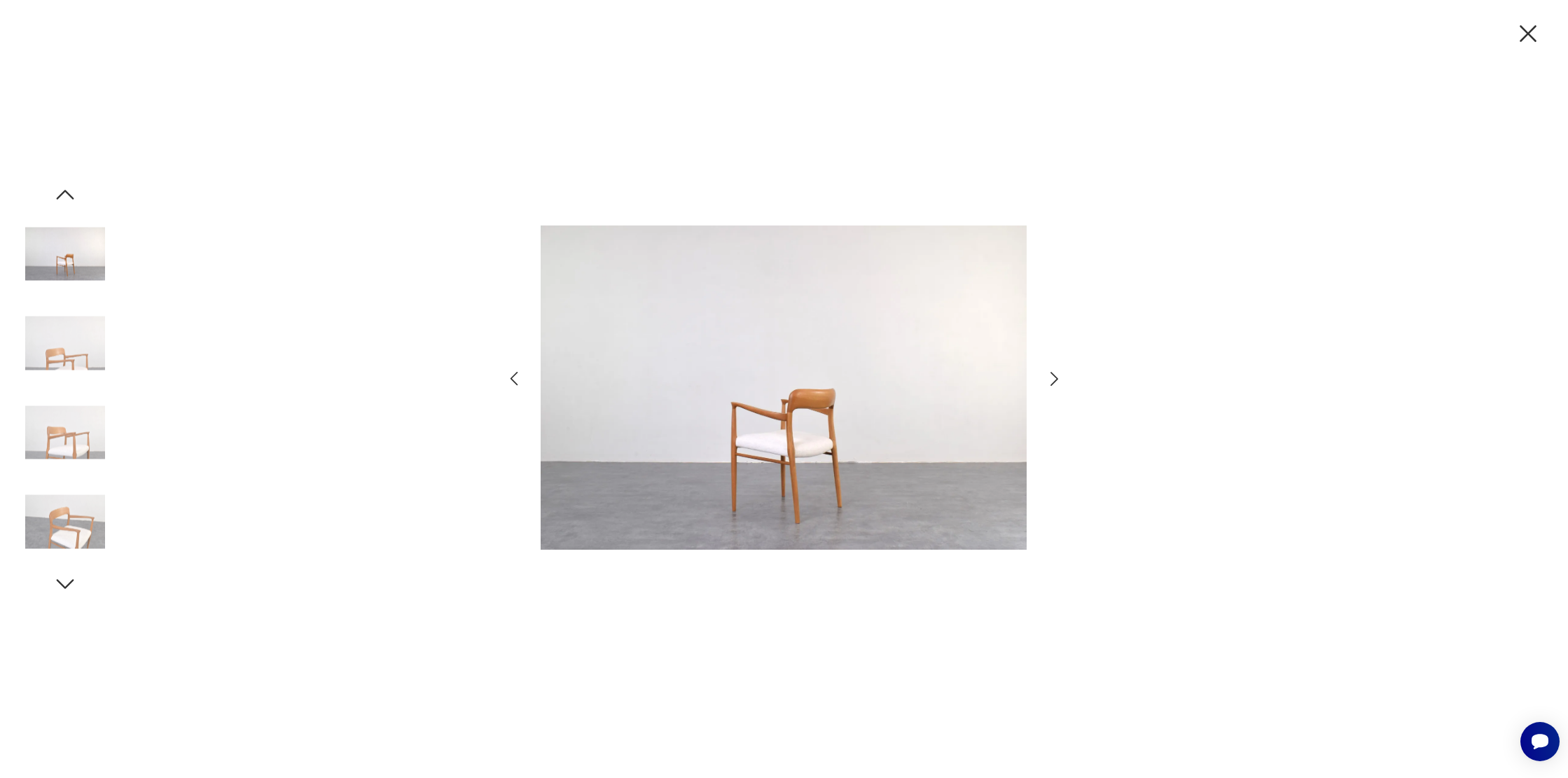
click at [1057, 373] on icon "button" at bounding box center [1054, 379] width 20 height 20
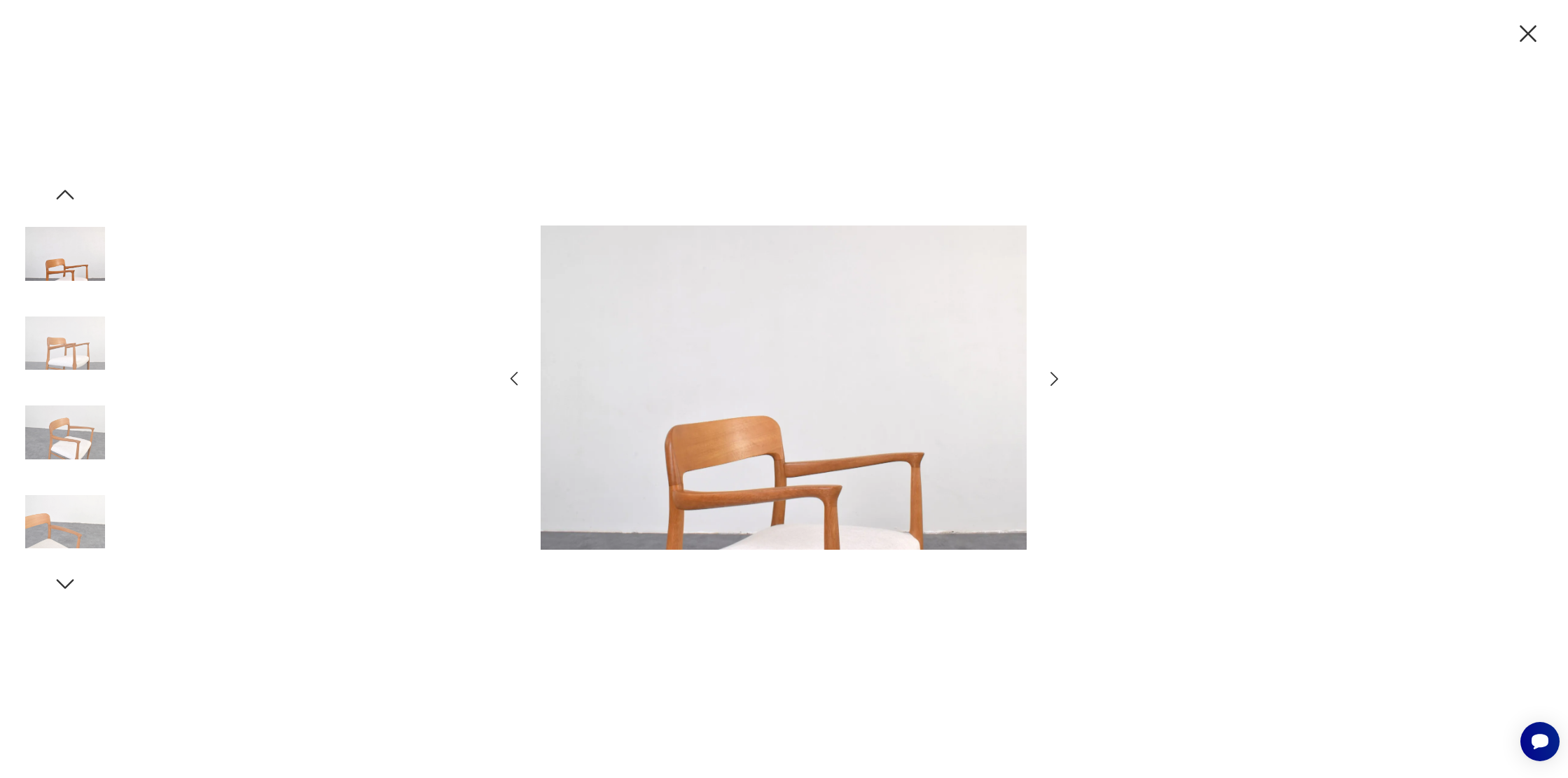
click at [1057, 373] on icon "button" at bounding box center [1054, 379] width 20 height 20
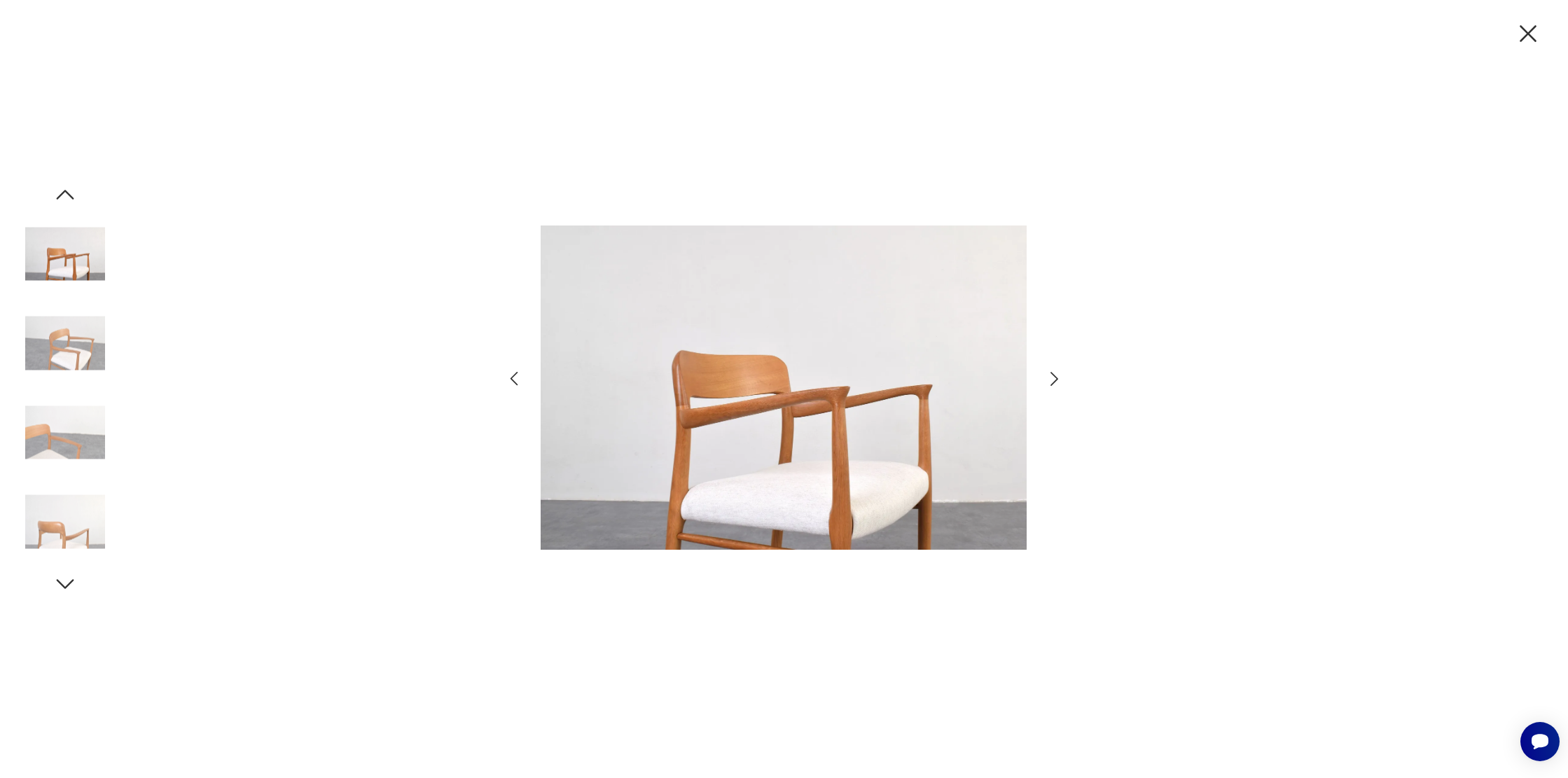
click at [1526, 43] on icon "button" at bounding box center [1528, 33] width 29 height 29
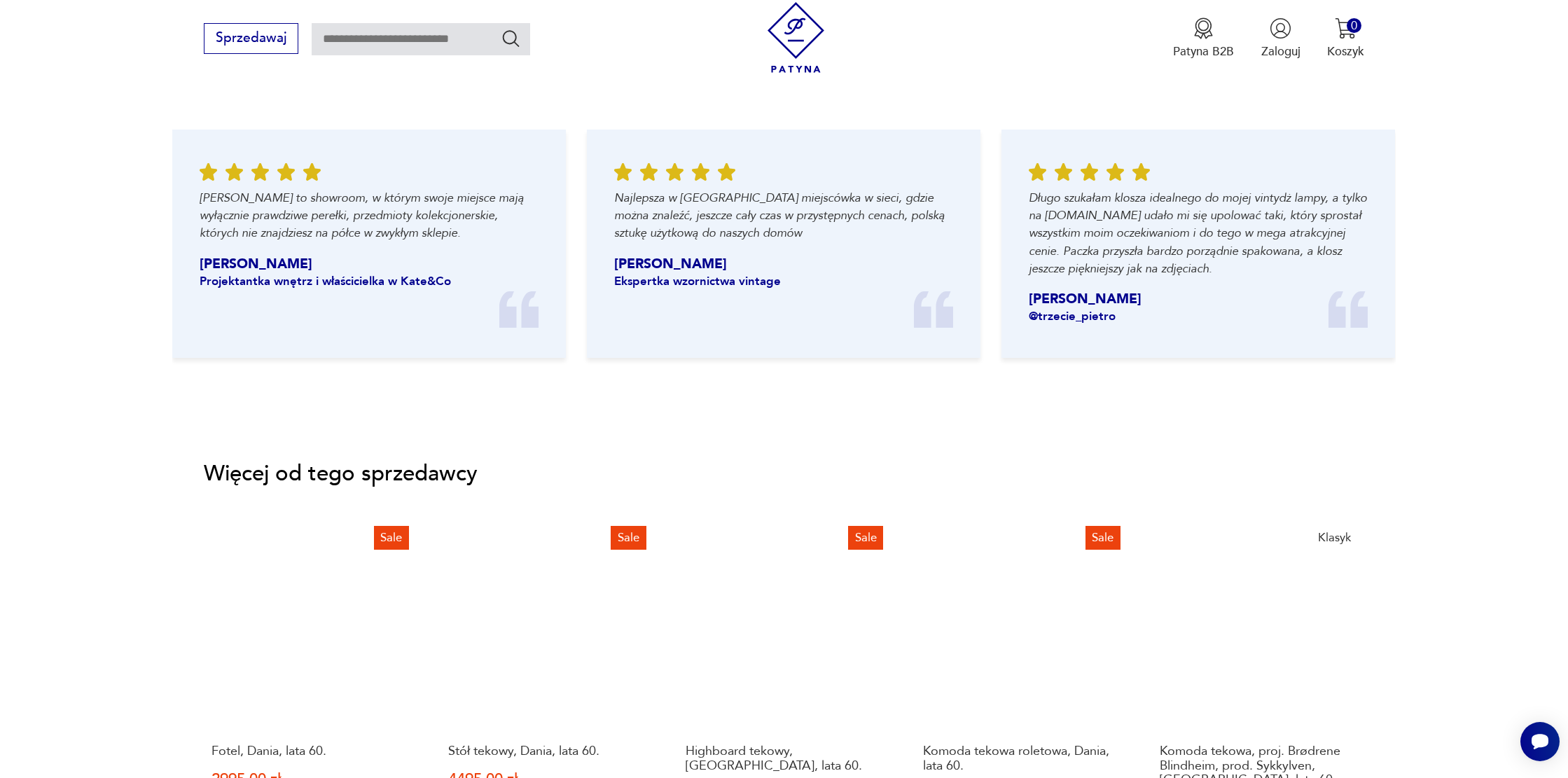
scroll to position [1854, 0]
